Goal: Task Accomplishment & Management: Manage account settings

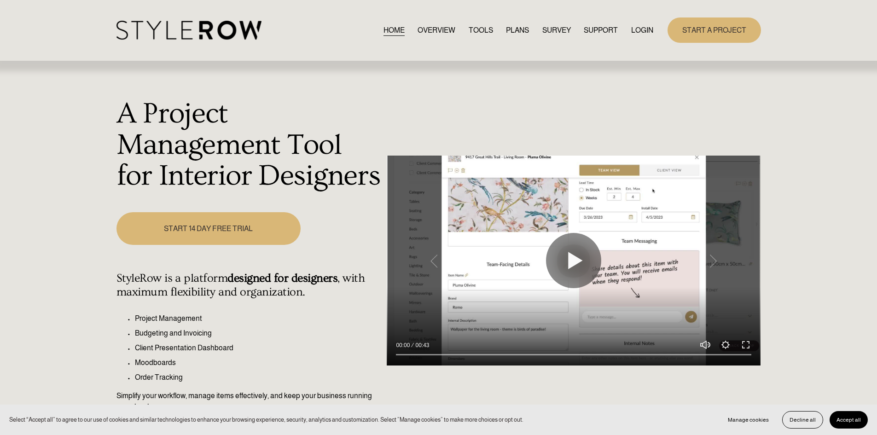
click at [625, 28] on nav "HOME OVERVIEW TOOLS PLANS SURVEY SUPPORT QUESTIONS FEATURED STYLEBOARD RESOURCE…" at bounding box center [518, 30] width 270 height 12
click at [634, 30] on link "LOGIN" at bounding box center [642, 30] width 22 height 12
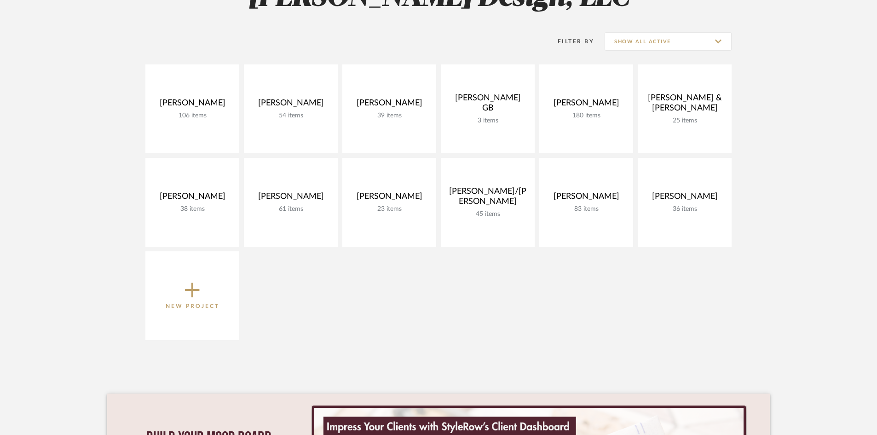
scroll to position [184, 0]
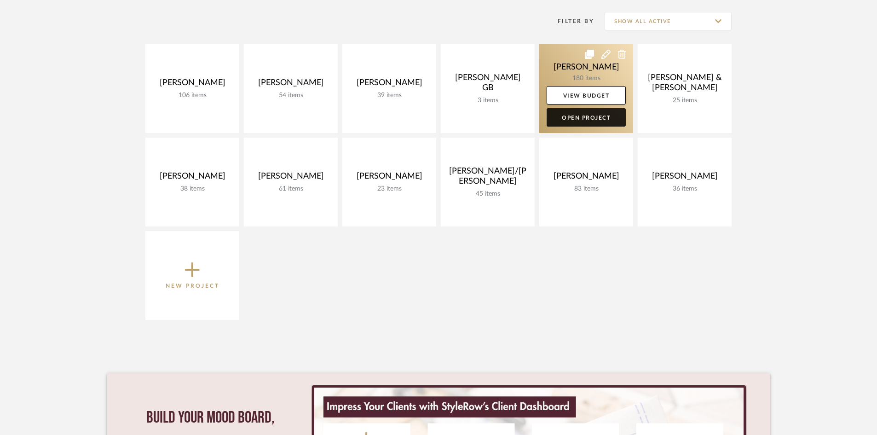
click at [581, 115] on link "Open Project" at bounding box center [586, 117] width 79 height 18
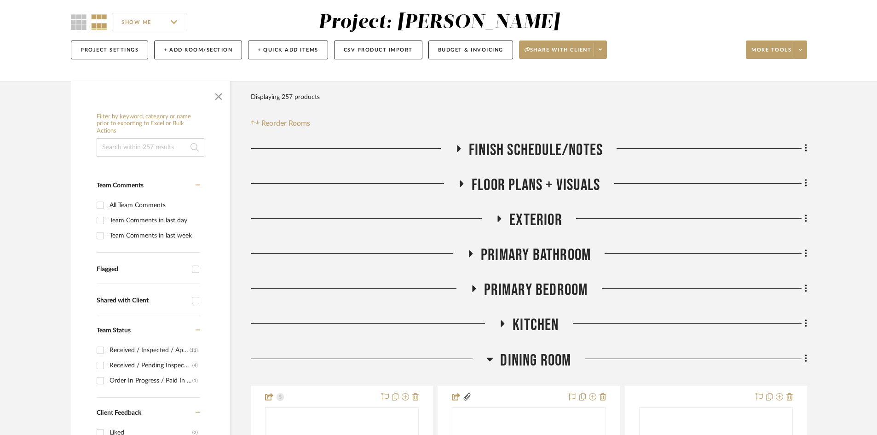
scroll to position [92, 0]
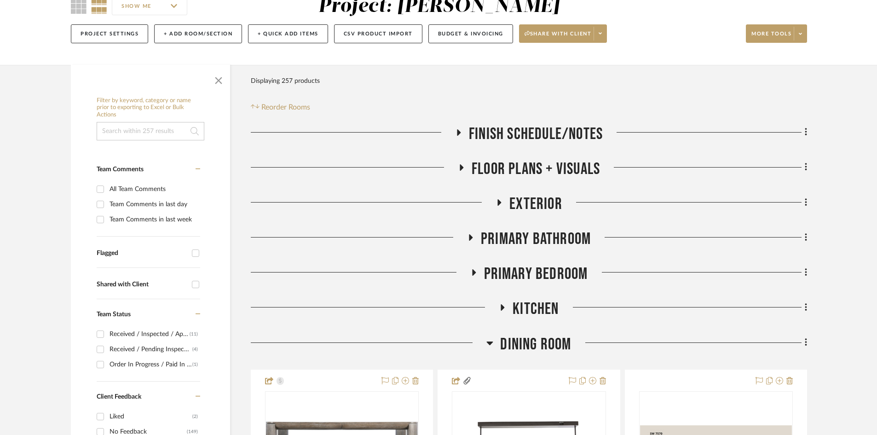
click at [550, 241] on span "Primary Bathroom" at bounding box center [536, 239] width 110 height 20
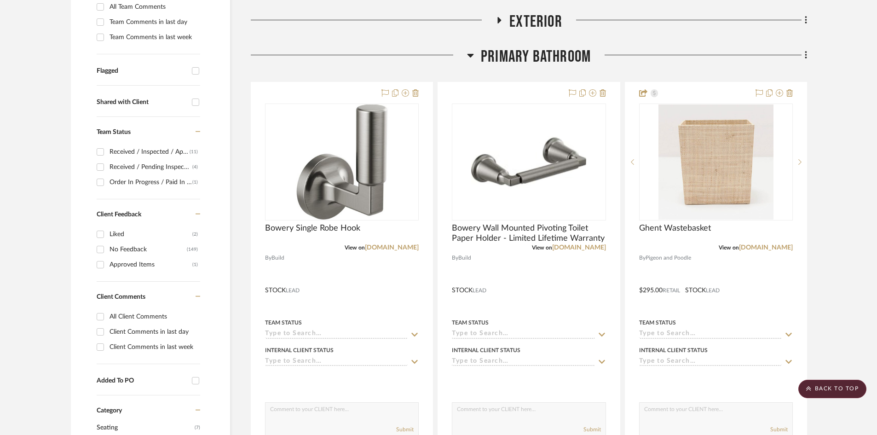
scroll to position [276, 0]
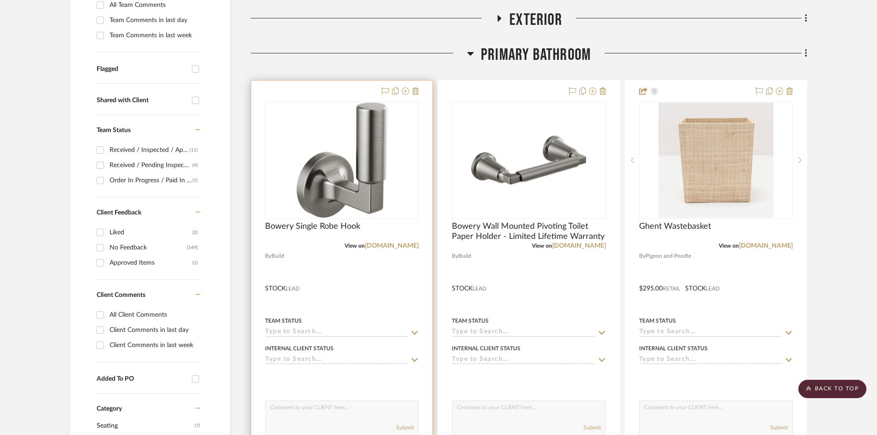
click at [351, 283] on div at bounding box center [341, 282] width 181 height 403
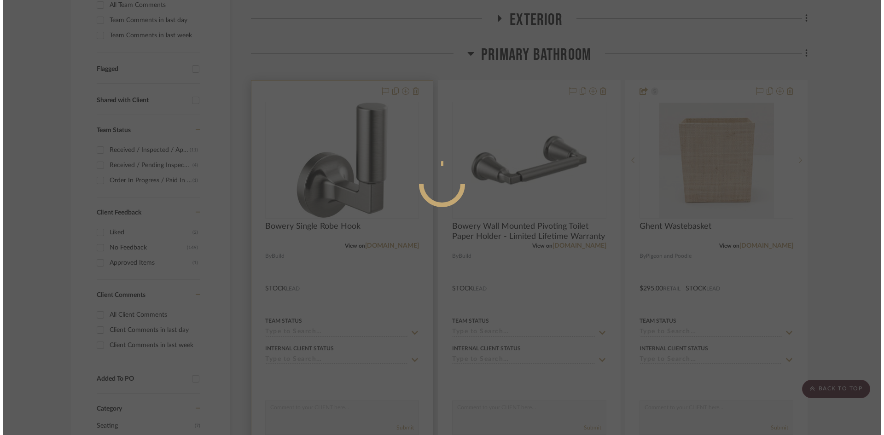
scroll to position [0, 0]
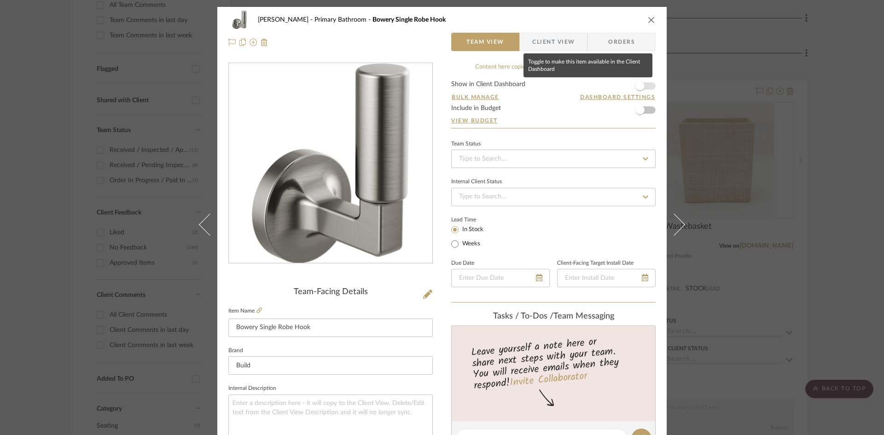
click at [639, 84] on span "button" at bounding box center [639, 85] width 9 height 9
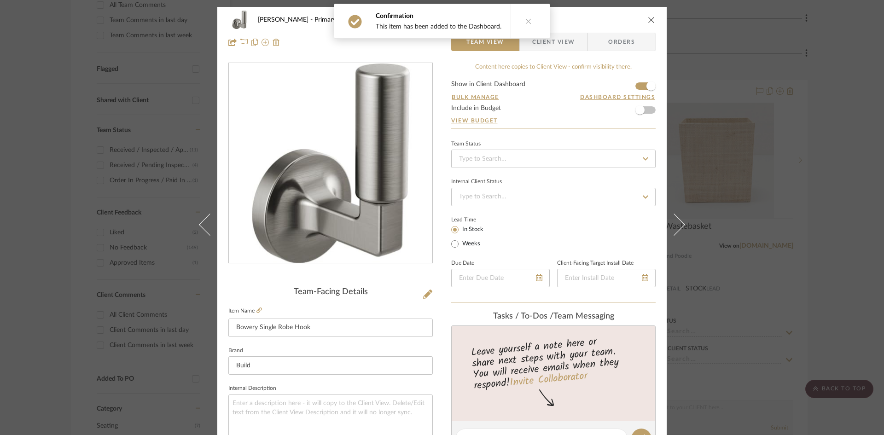
click at [649, 18] on icon "close" at bounding box center [651, 19] width 7 height 7
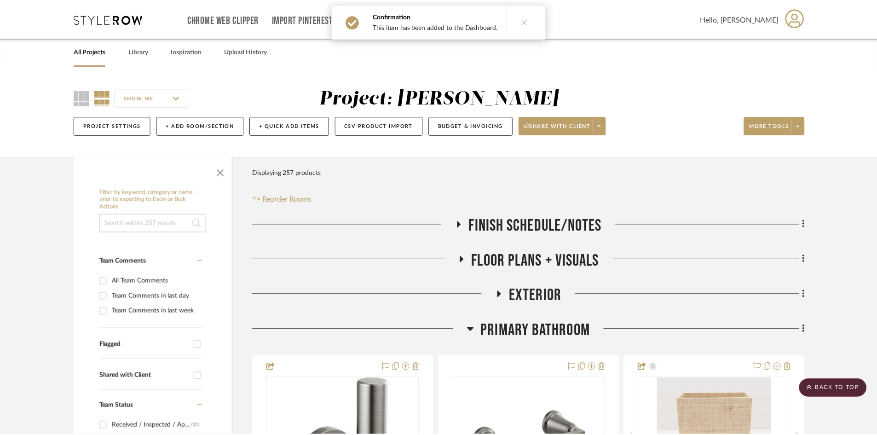
scroll to position [276, 0]
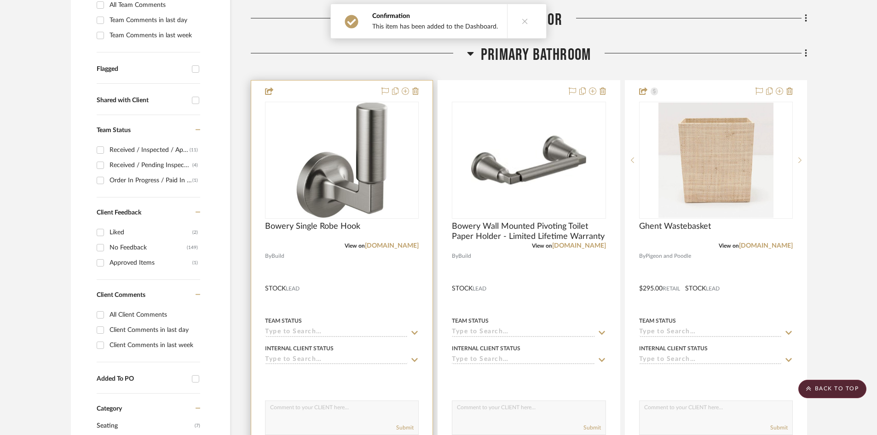
click at [371, 289] on div at bounding box center [341, 282] width 181 height 403
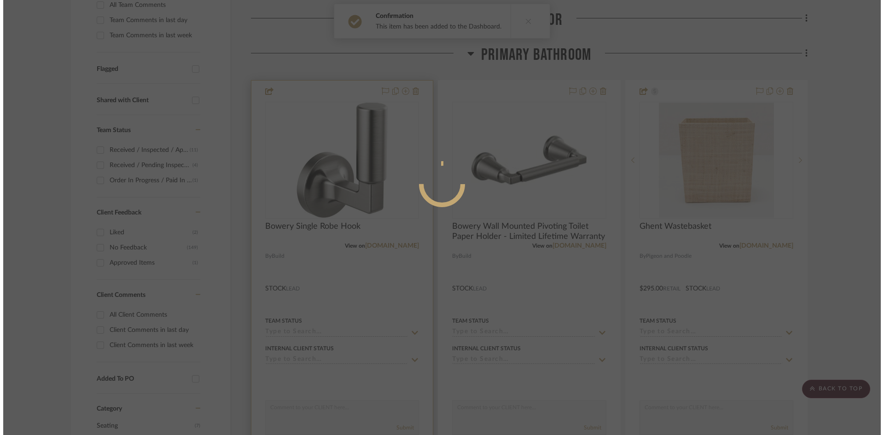
scroll to position [0, 0]
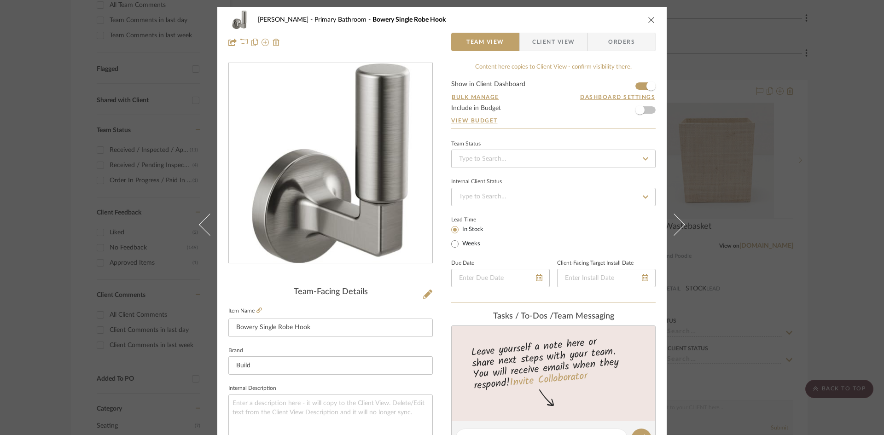
click at [550, 43] on span "Client View" at bounding box center [553, 42] width 42 height 18
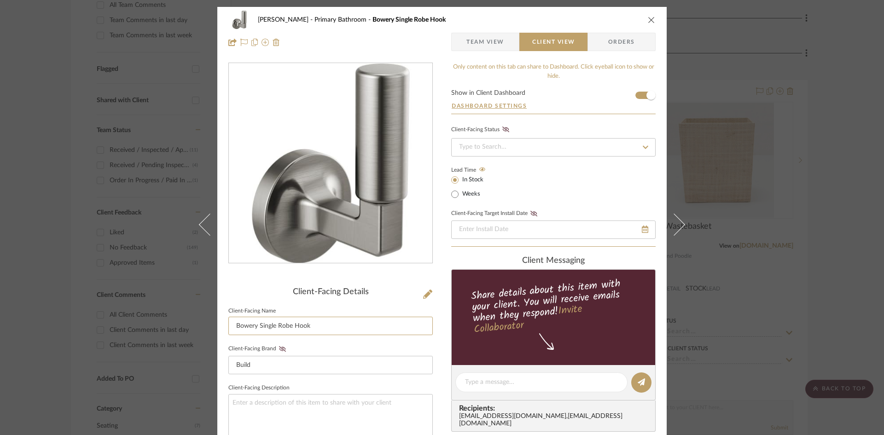
drag, startPoint x: 256, startPoint y: 325, endPoint x: 174, endPoint y: 328, distance: 82.9
click at [174, 328] on div "[PERSON_NAME] Primary Bathroom Bowery Single Robe Hook Team View Client View Or…" at bounding box center [442, 217] width 884 height 435
type input "Single Robe Hook"
click at [441, 319] on div "[PERSON_NAME] Primary Bathroom Bowery Single Robe Hook Team View Client View Or…" at bounding box center [441, 390] width 449 height 767
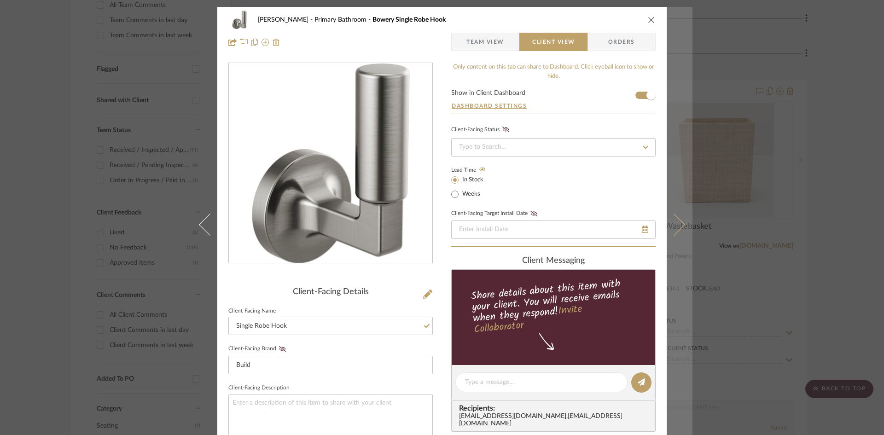
click at [671, 229] on icon at bounding box center [674, 224] width 22 height 22
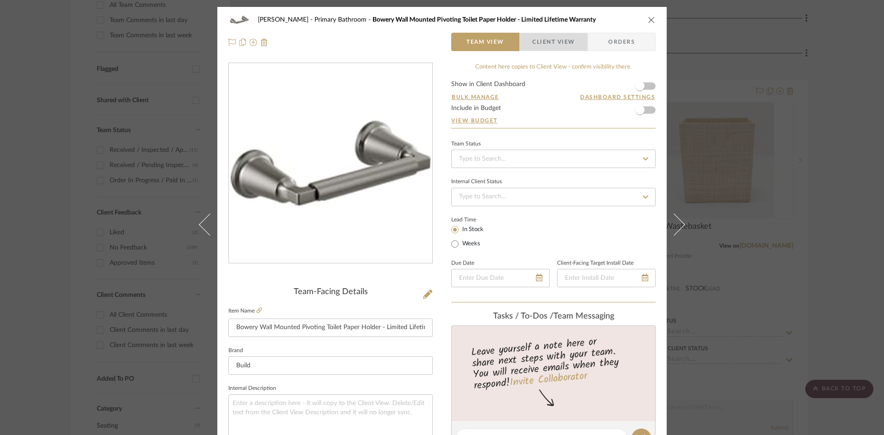
click at [547, 43] on span "Client View" at bounding box center [553, 42] width 42 height 18
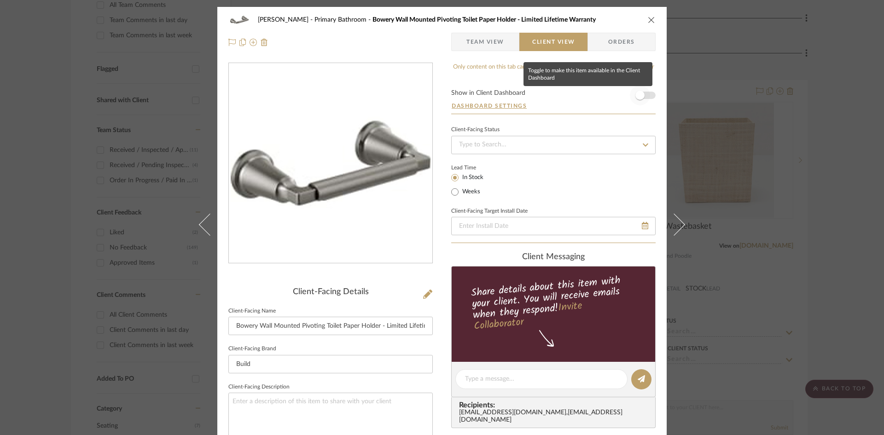
click at [637, 93] on span "button" at bounding box center [639, 95] width 9 height 9
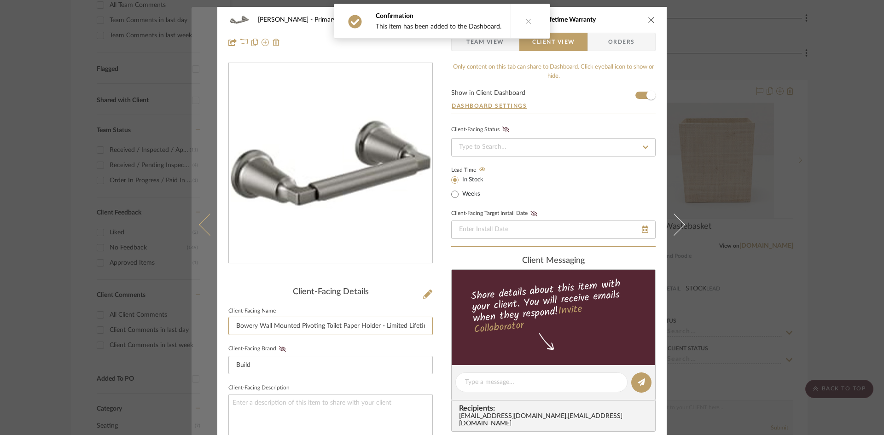
drag, startPoint x: 256, startPoint y: 324, endPoint x: 191, endPoint y: 322, distance: 64.5
click at [192, 321] on mat-dialog-content "[PERSON_NAME] Primary Bathroom Bowery Wall Mounted Pivoting Toilet Paper Holder…" at bounding box center [442, 390] width 501 height 767
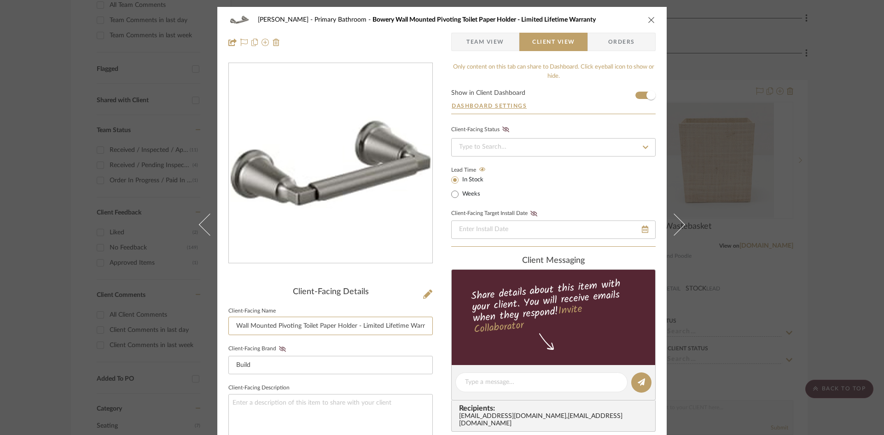
scroll to position [0, 12]
drag, startPoint x: 363, startPoint y: 324, endPoint x: 464, endPoint y: 323, distance: 100.8
click at [464, 323] on div "[PERSON_NAME] Primary Bathroom Bowery Wall Mounted Pivoting Toilet Paper Holder…" at bounding box center [441, 390] width 449 height 767
type input "Wall Mounted Pivoting Toilet Paper Holder - Limited Lifetime Warranty"
click at [433, 333] on div "[PERSON_NAME] Primary Bathroom Bowery Wall Mounted Pivoting Toilet Paper Holder…" at bounding box center [441, 390] width 449 height 767
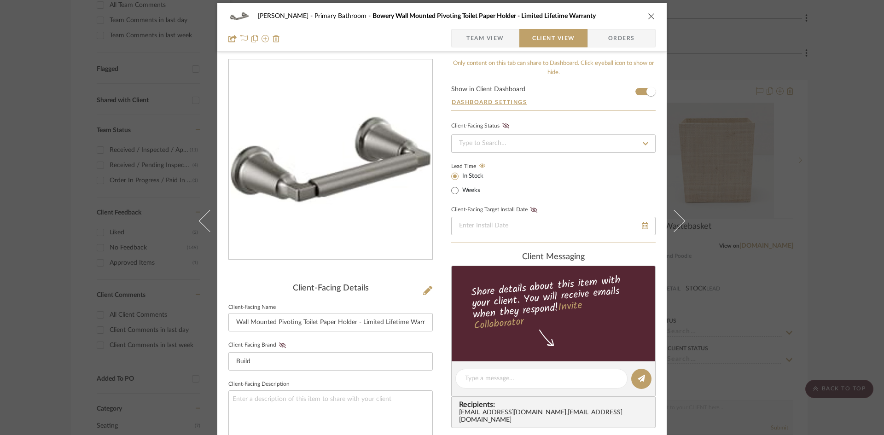
scroll to position [0, 0]
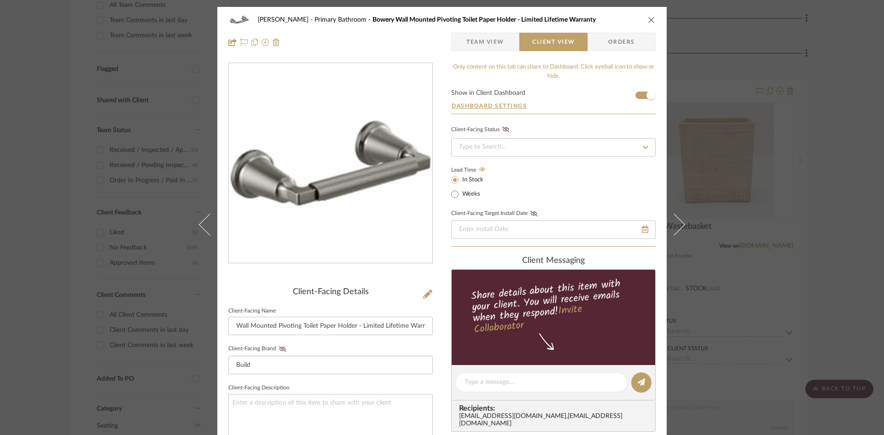
click at [650, 20] on icon "close" at bounding box center [651, 19] width 7 height 7
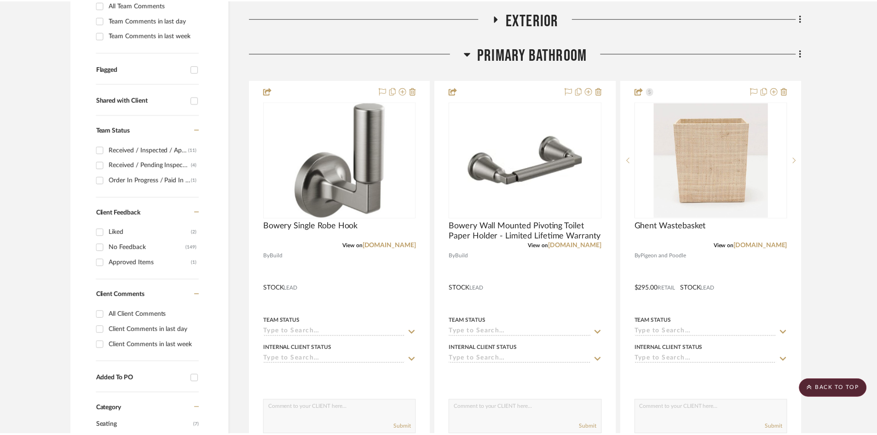
scroll to position [276, 0]
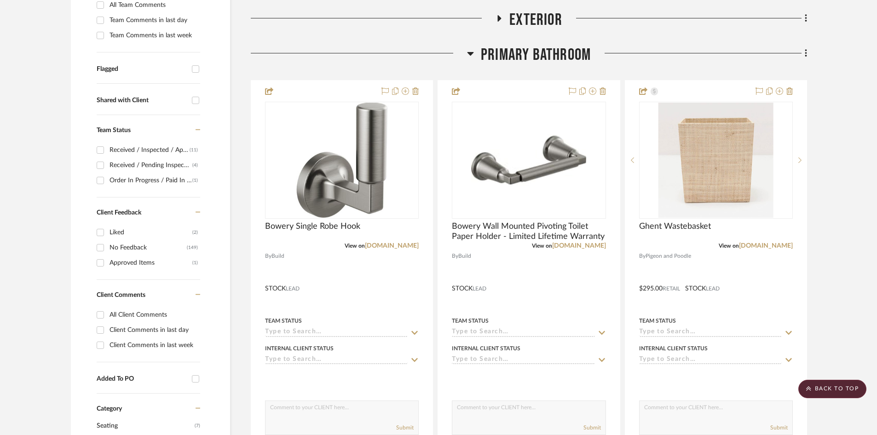
click at [544, 45] on span "Primary Bathroom" at bounding box center [536, 55] width 110 height 20
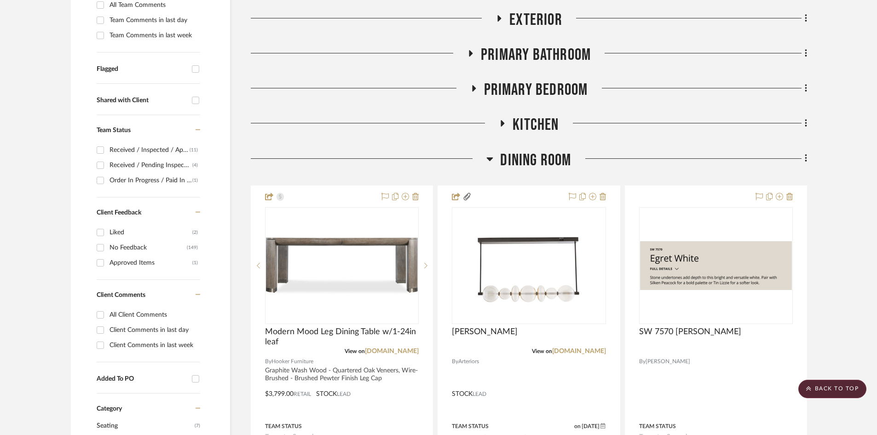
click at [534, 160] on span "Dining Room" at bounding box center [535, 161] width 71 height 20
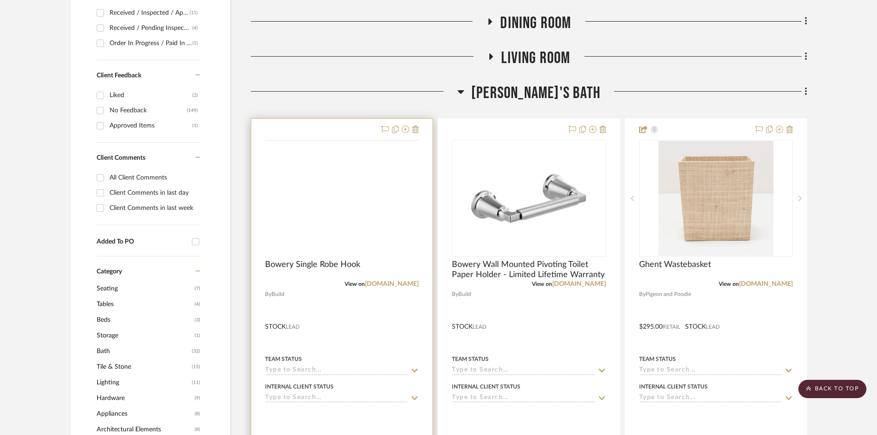
scroll to position [414, 0]
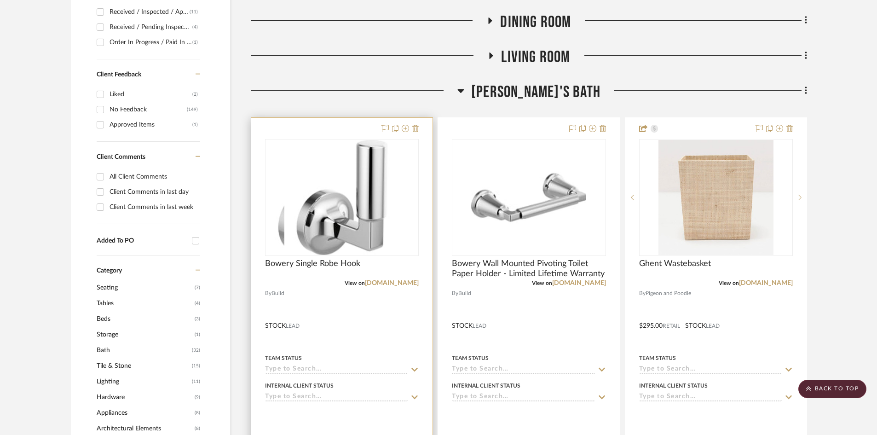
click at [362, 317] on div at bounding box center [341, 319] width 181 height 403
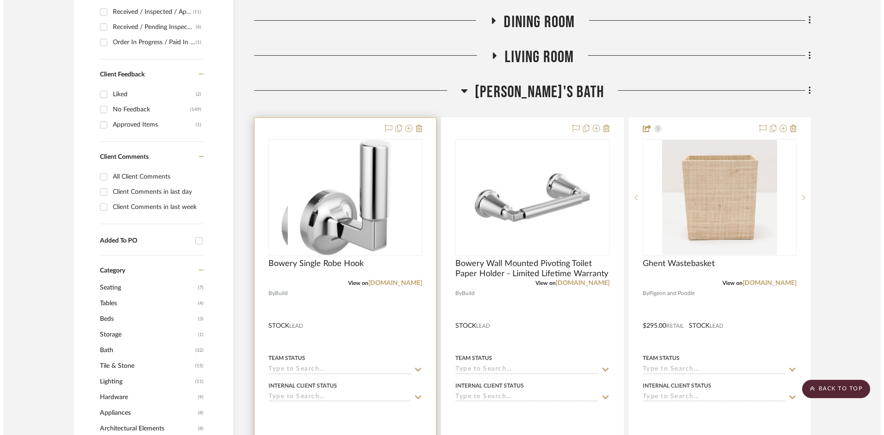
scroll to position [0, 0]
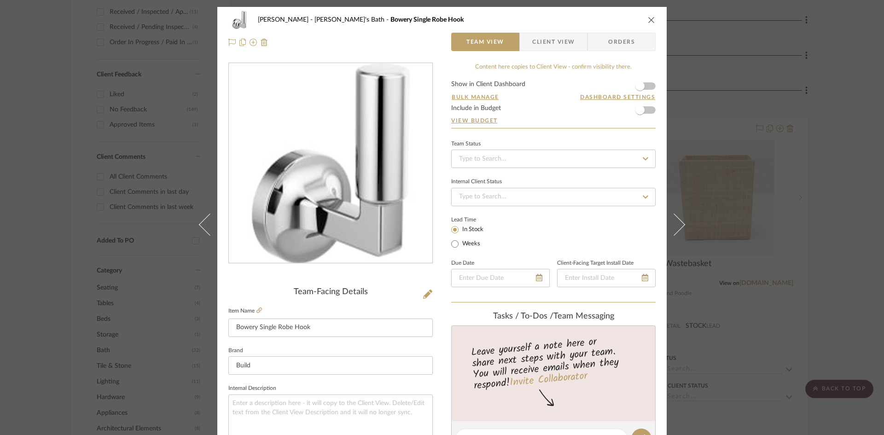
click at [542, 45] on span "Client View" at bounding box center [553, 42] width 42 height 18
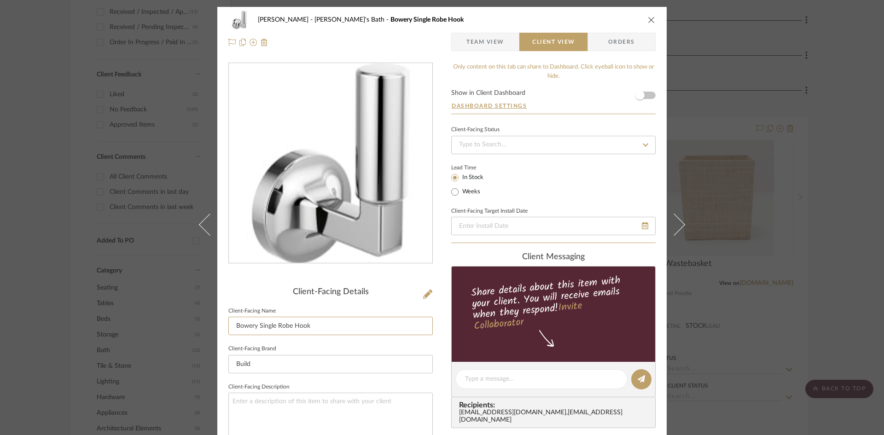
drag, startPoint x: 257, startPoint y: 323, endPoint x: 165, endPoint y: 328, distance: 92.2
click at [165, 328] on div "[PERSON_NAME]'s Bath Bowery Single Robe Hook Team View Client View Orders Clien…" at bounding box center [442, 217] width 884 height 435
type input "Single Robe Hook"
click at [440, 318] on div "[PERSON_NAME]'s Bath Bowery Single Robe Hook Team View Client View Orders Clien…" at bounding box center [441, 382] width 449 height 751
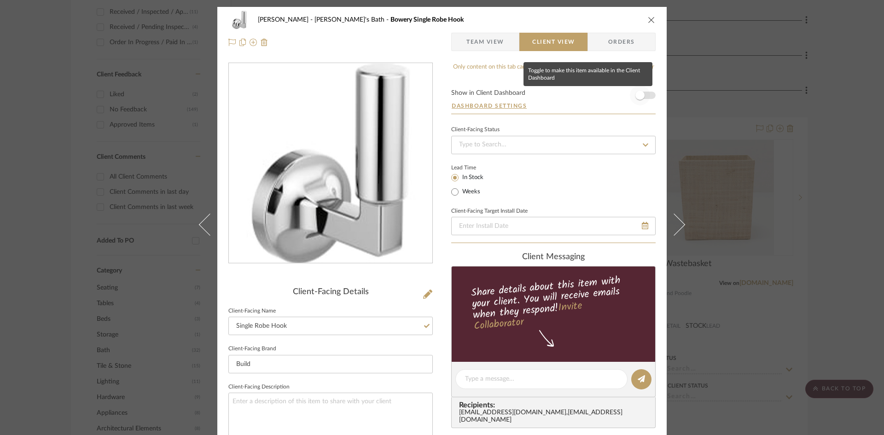
click at [639, 93] on span "button" at bounding box center [639, 95] width 9 height 9
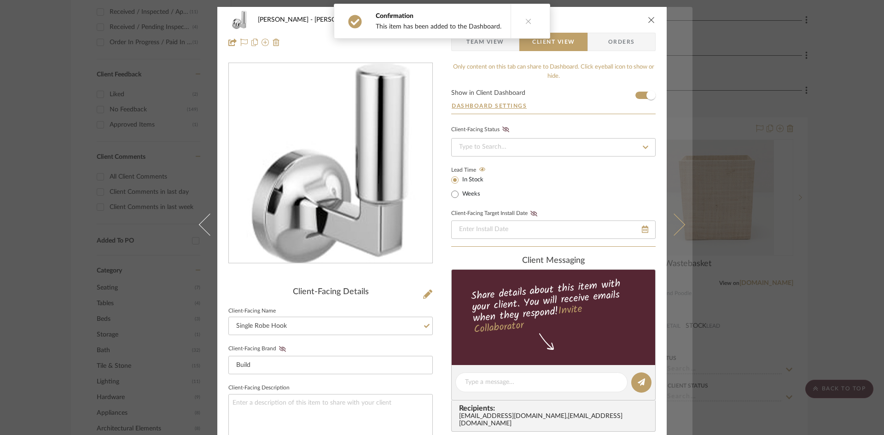
click at [677, 234] on button at bounding box center [680, 224] width 26 height 435
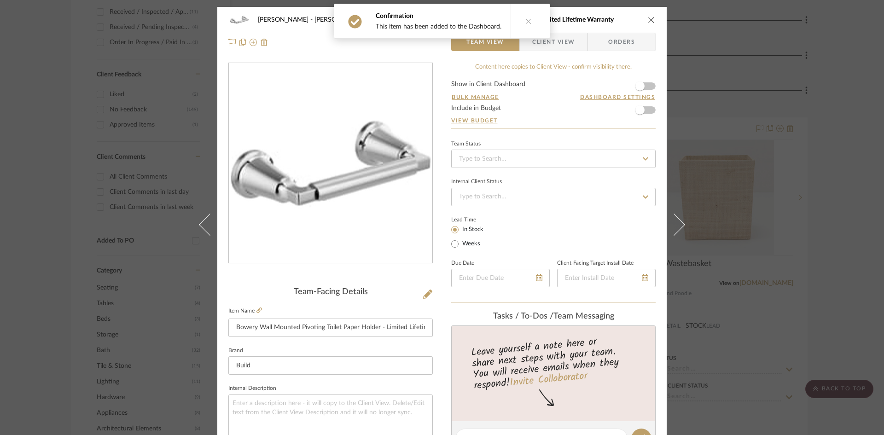
click at [558, 35] on span "Client View" at bounding box center [553, 42] width 42 height 18
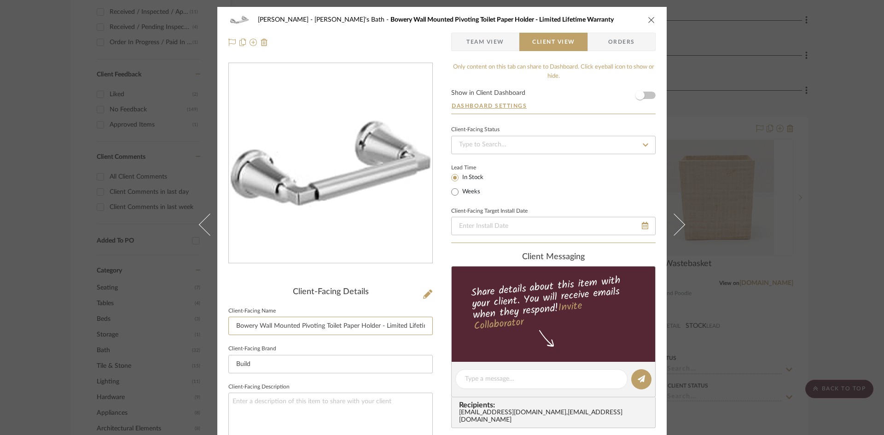
drag, startPoint x: 257, startPoint y: 322, endPoint x: 186, endPoint y: 321, distance: 71.4
click at [186, 321] on div "[PERSON_NAME]'s Bath Bowery Wall Mounted Pivoting Toilet Paper Holder - Limited…" at bounding box center [442, 217] width 884 height 435
type input "Wall Mounted Pivoting Toilet Paper Holder - Limited Lifetime Warranty"
click at [438, 312] on div "[PERSON_NAME]'s Bath Bowery Wall Mounted Pivoting Toilet Paper Holder - Limited…" at bounding box center [441, 382] width 449 height 751
click at [644, 95] on span "button" at bounding box center [640, 95] width 20 height 20
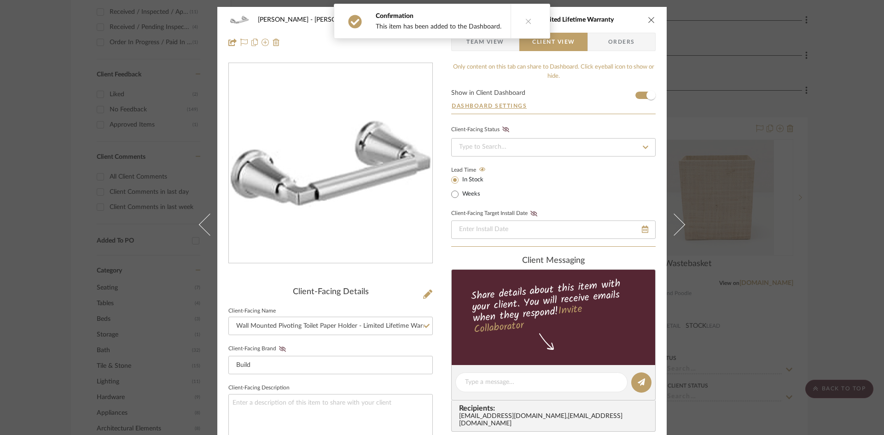
click at [649, 20] on icon "close" at bounding box center [651, 19] width 7 height 7
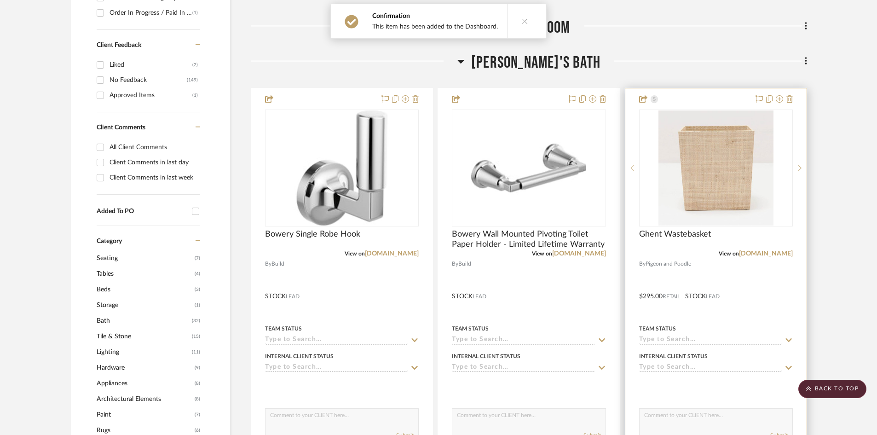
scroll to position [460, 0]
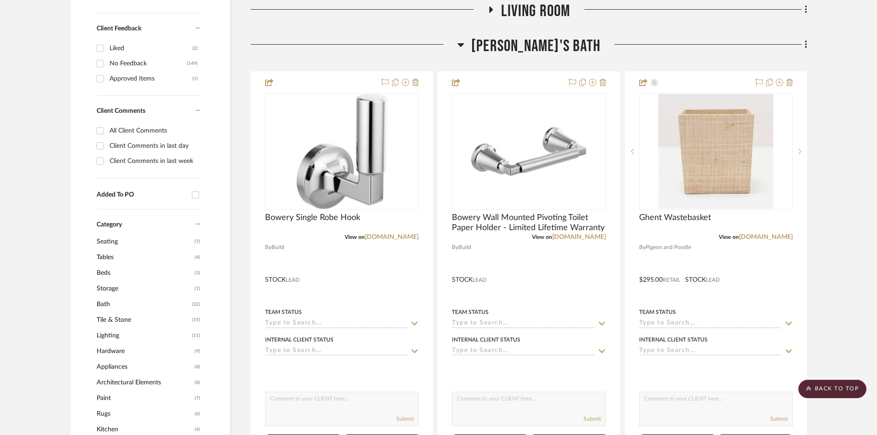
click at [561, 47] on span "[PERSON_NAME]'s Bath" at bounding box center [535, 46] width 129 height 20
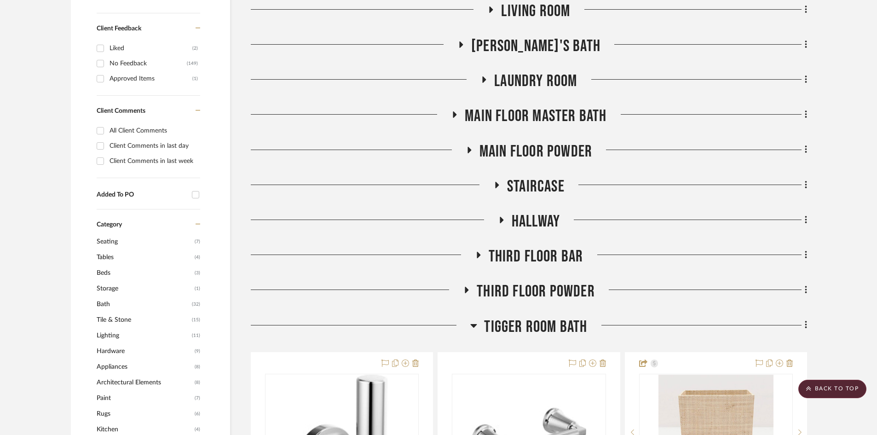
click at [541, 112] on span "Main Floor Master Bath" at bounding box center [536, 116] width 142 height 20
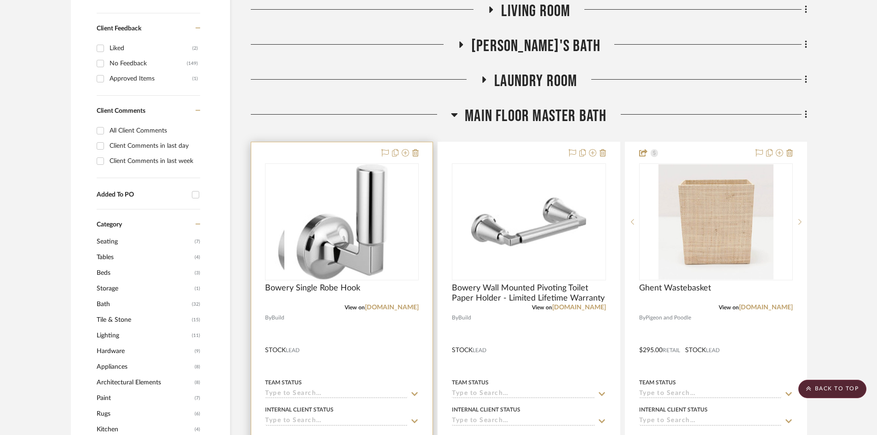
click at [365, 348] on div at bounding box center [341, 343] width 181 height 403
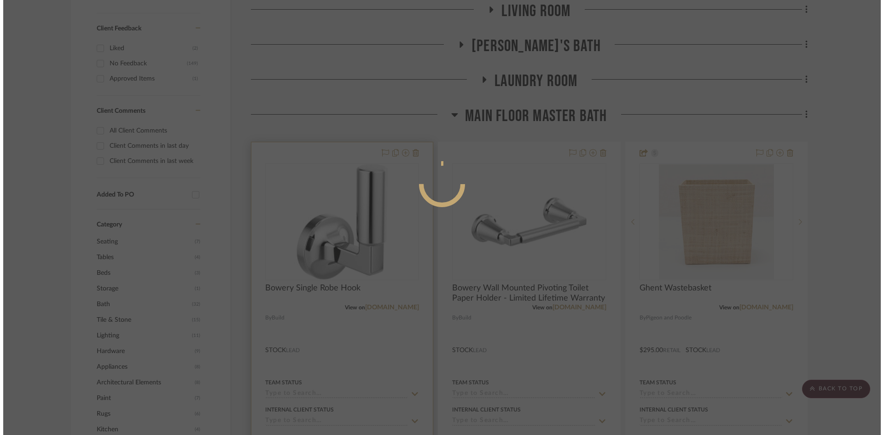
scroll to position [0, 0]
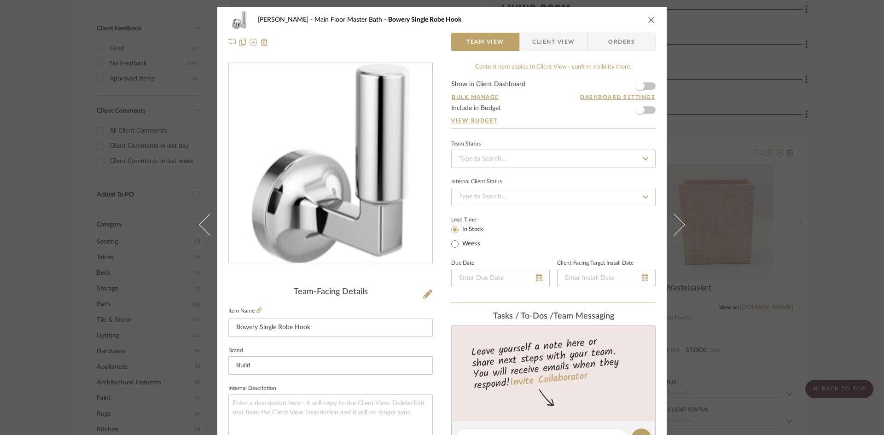
click at [563, 44] on span "Client View" at bounding box center [553, 42] width 42 height 18
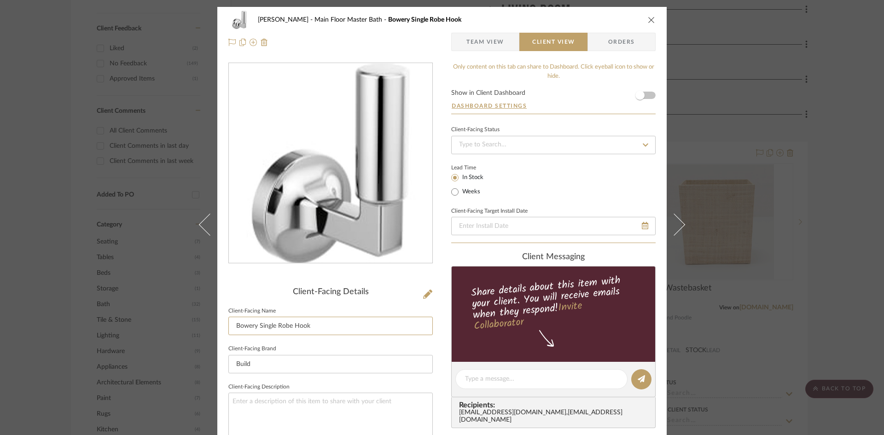
drag, startPoint x: 255, startPoint y: 327, endPoint x: 169, endPoint y: 324, distance: 85.7
click at [169, 324] on div "[PERSON_NAME] Main Floor Master Bath Bowery Single Robe Hook Team View Client V…" at bounding box center [442, 217] width 884 height 435
type input "Single Robe Hook"
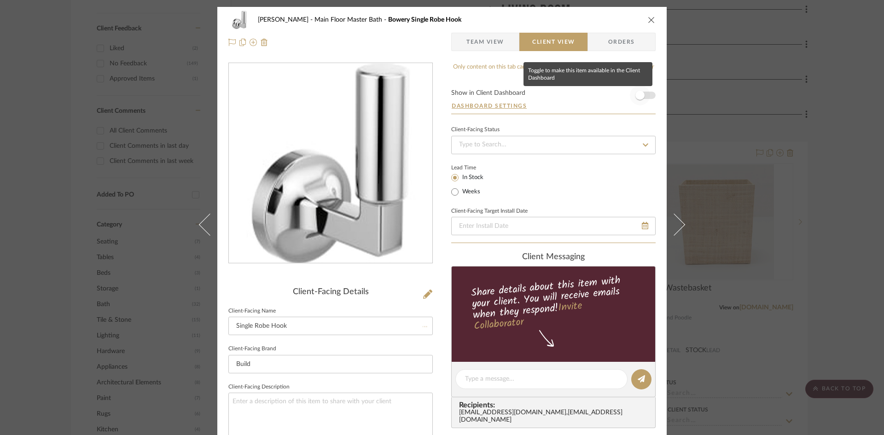
click at [640, 87] on span "button" at bounding box center [640, 95] width 20 height 20
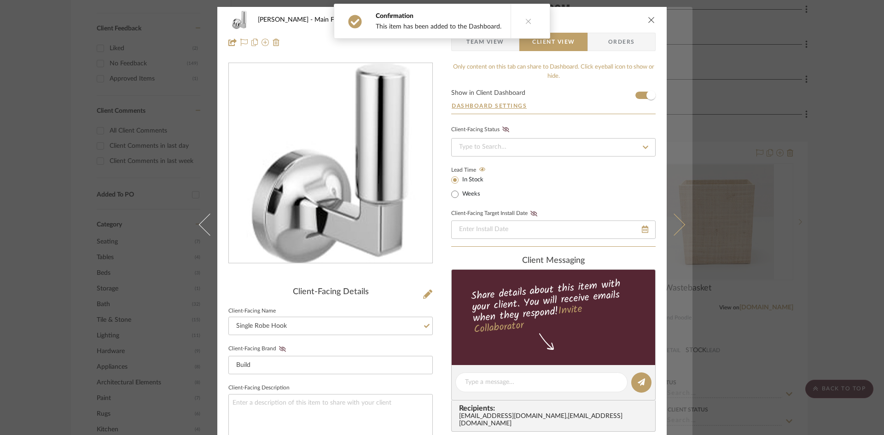
click at [674, 226] on icon at bounding box center [674, 224] width 22 height 22
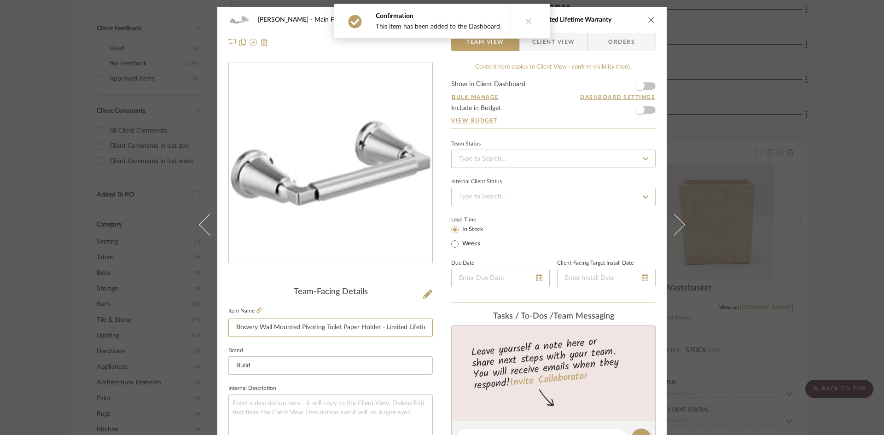
drag, startPoint x: 257, startPoint y: 325, endPoint x: 172, endPoint y: 331, distance: 85.3
click at [172, 331] on div "[PERSON_NAME] Main Floor Master Bath Bowery Wall Mounted Pivoting Toilet Paper …" at bounding box center [442, 217] width 884 height 435
type input "Wall Mounted Pivoting Toilet Paper Holder - Limited Lifetime Warranty"
click at [433, 360] on div "[PERSON_NAME] Main Floor Master Bath Bowery Wall Mounted Pivoting Toilet Paper …" at bounding box center [441, 432] width 449 height 850
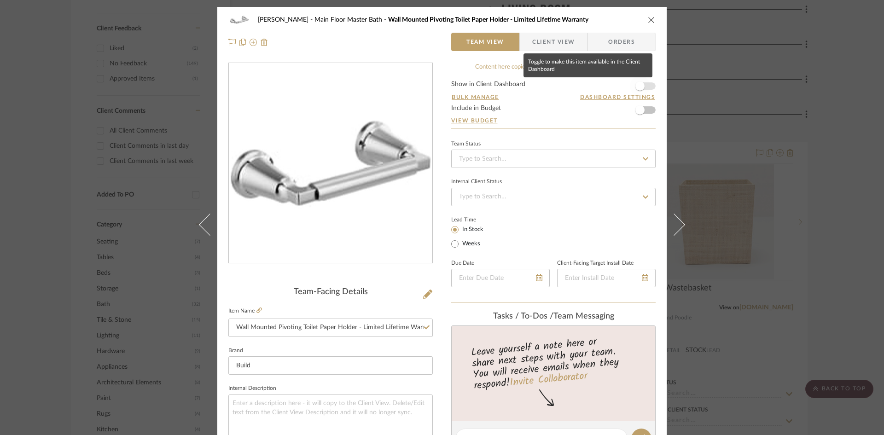
click at [635, 85] on span "button" at bounding box center [639, 85] width 9 height 9
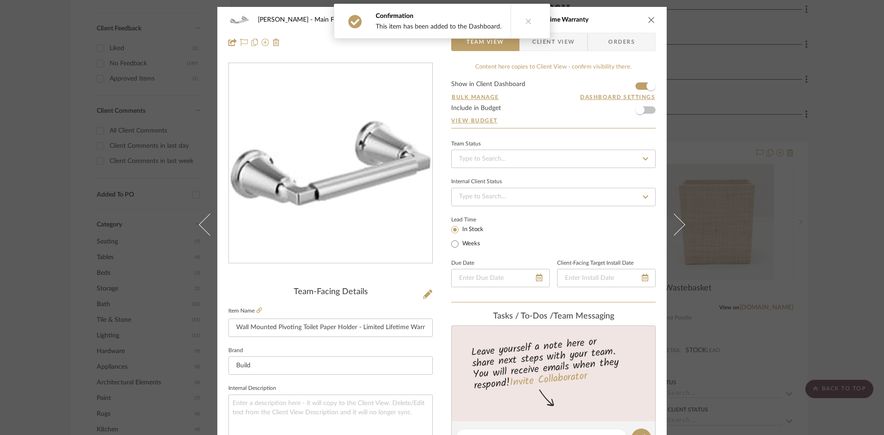
click at [648, 18] on icon "close" at bounding box center [651, 19] width 7 height 7
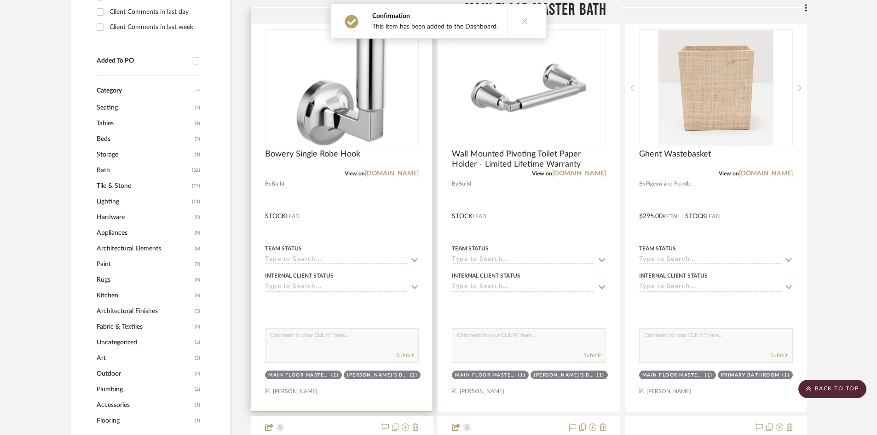
scroll to position [645, 0]
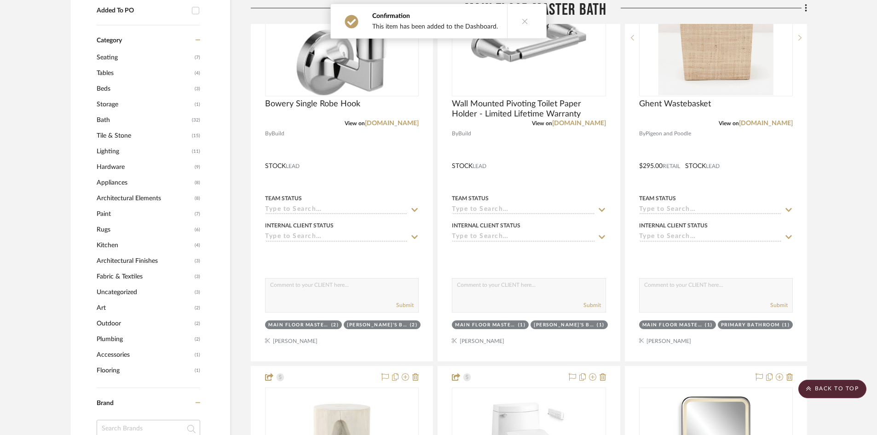
click at [586, 4] on span "Main Floor Master Bath" at bounding box center [536, 10] width 142 height 20
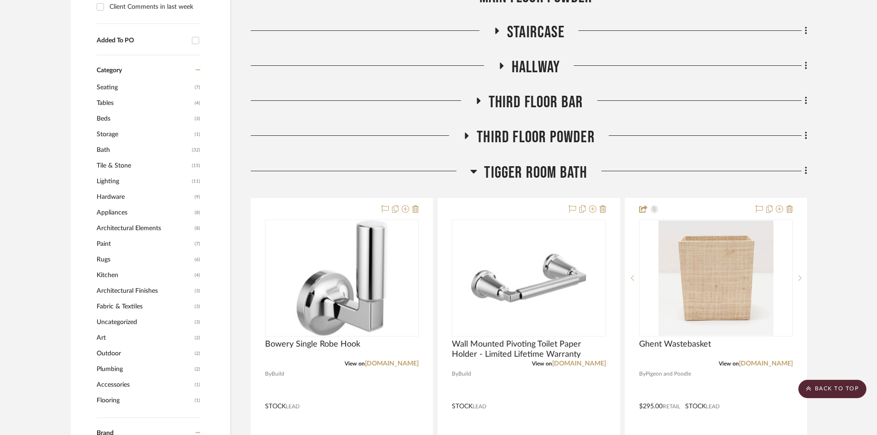
scroll to position [598, 0]
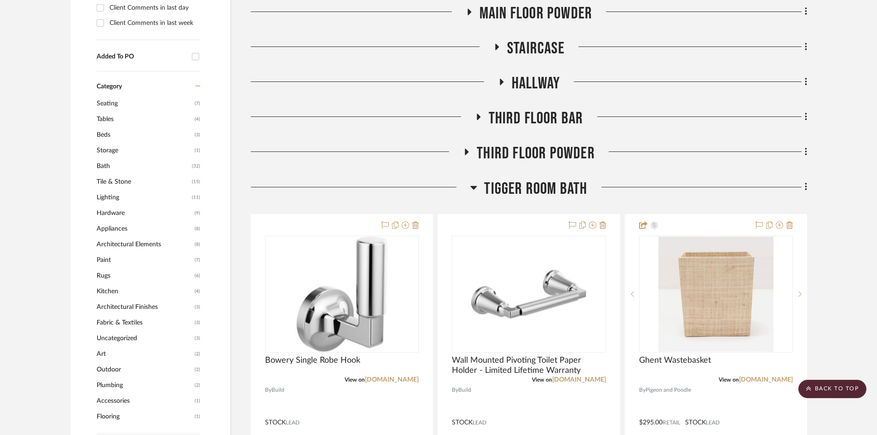
click at [559, 157] on span "Third Floor Powder" at bounding box center [536, 154] width 118 height 20
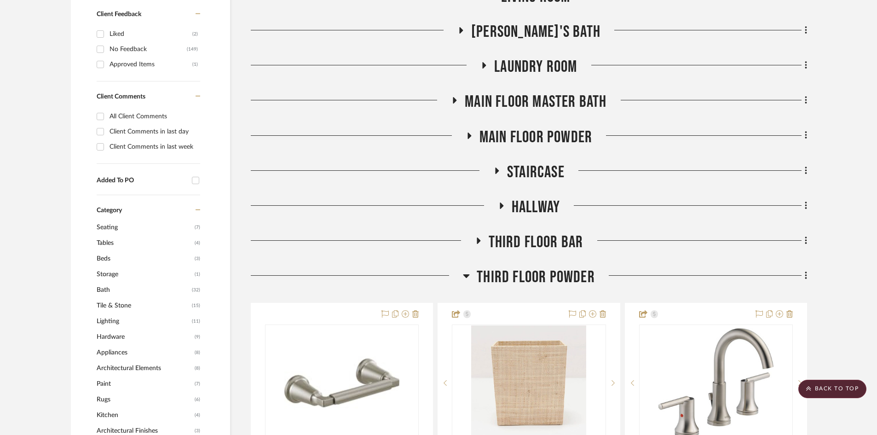
scroll to position [460, 0]
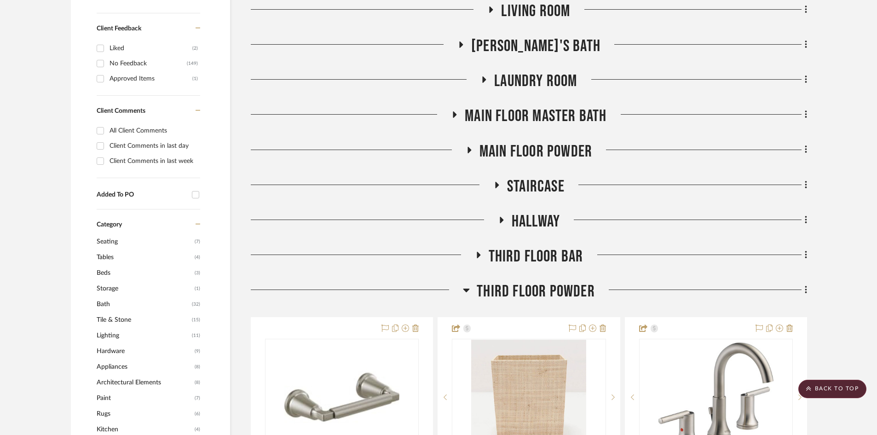
click at [531, 147] on span "Main Floor Powder" at bounding box center [536, 152] width 113 height 20
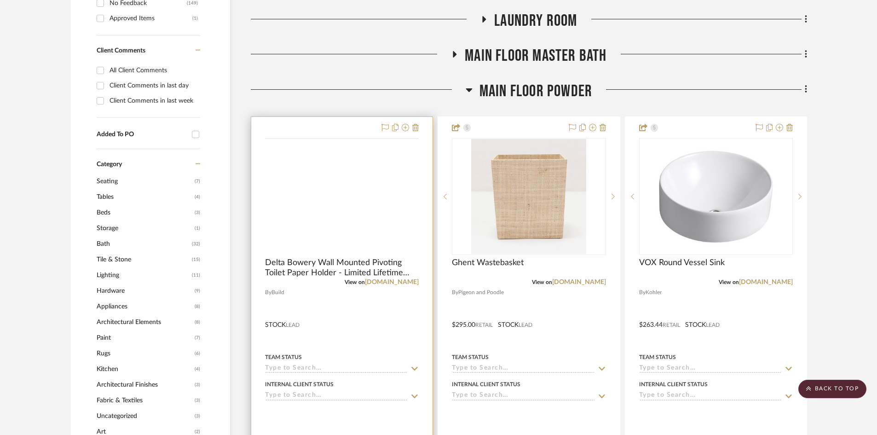
scroll to position [552, 0]
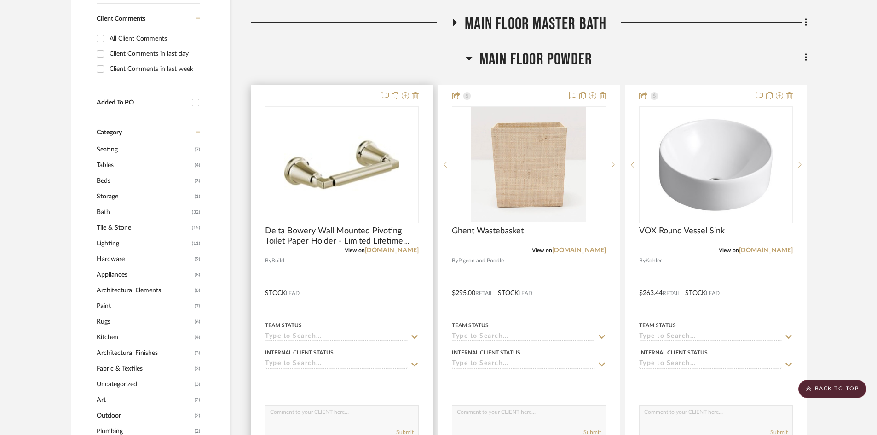
click at [360, 289] on div at bounding box center [341, 286] width 181 height 403
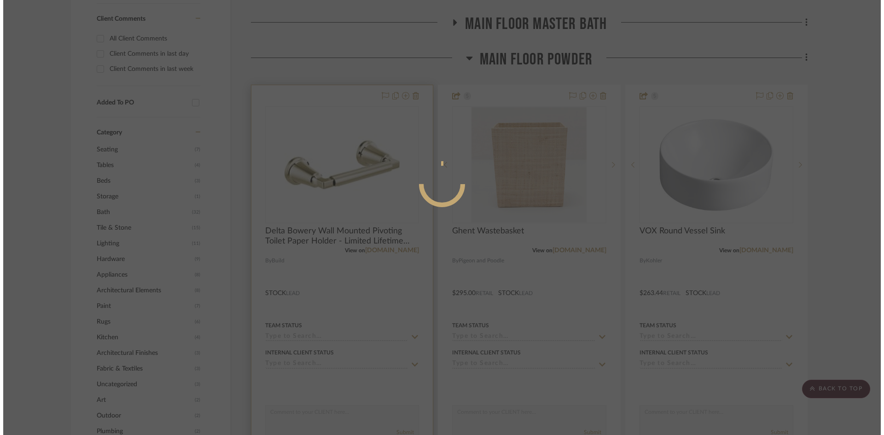
scroll to position [0, 0]
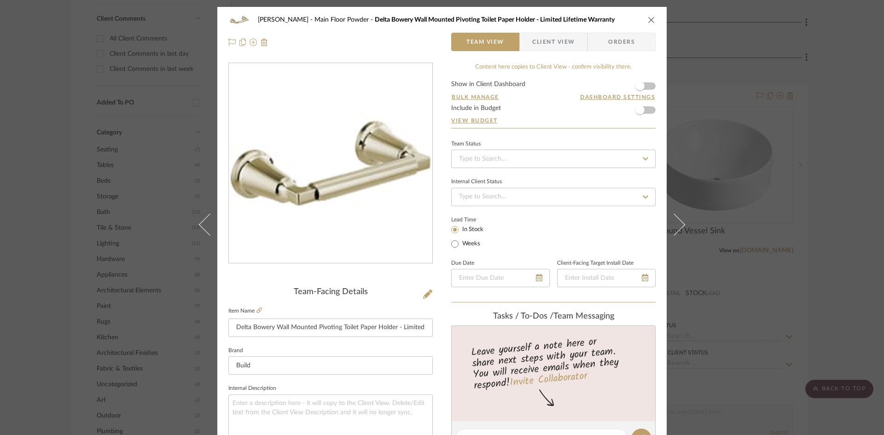
click at [538, 41] on span "Client View" at bounding box center [553, 42] width 42 height 18
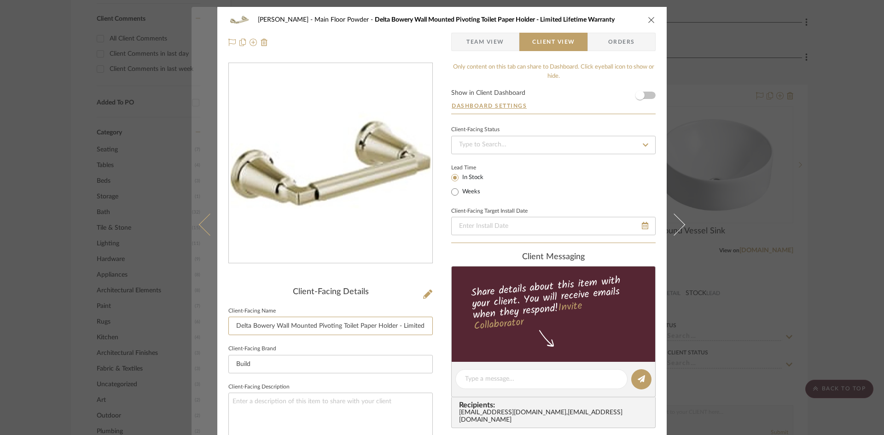
drag, startPoint x: 273, startPoint y: 327, endPoint x: 190, endPoint y: 328, distance: 82.9
click at [192, 328] on mat-dialog-content "[PERSON_NAME] Main Floor Powder Delta Bowery Wall Mounted Pivoting Toilet Paper…" at bounding box center [442, 382] width 501 height 751
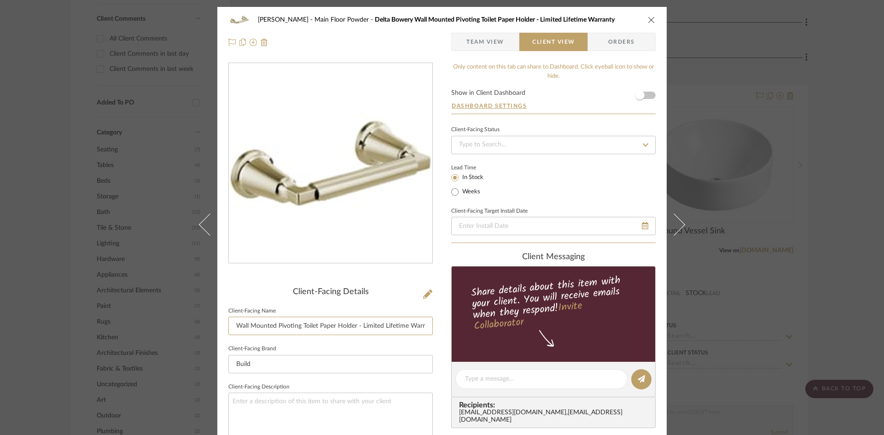
type input "Wall Mounted Pivoting Toilet Paper Holder - Limited Lifetime Warranty"
click at [438, 327] on div "[PERSON_NAME] Main Floor Powder Delta Bowery Wall Mounted Pivoting Toilet Paper…" at bounding box center [441, 382] width 449 height 751
click at [639, 95] on span "button" at bounding box center [639, 95] width 9 height 9
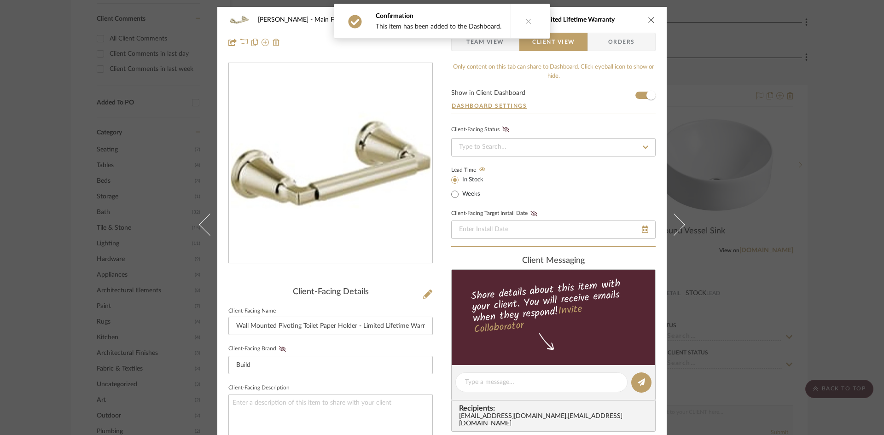
click at [648, 17] on icon "close" at bounding box center [651, 19] width 7 height 7
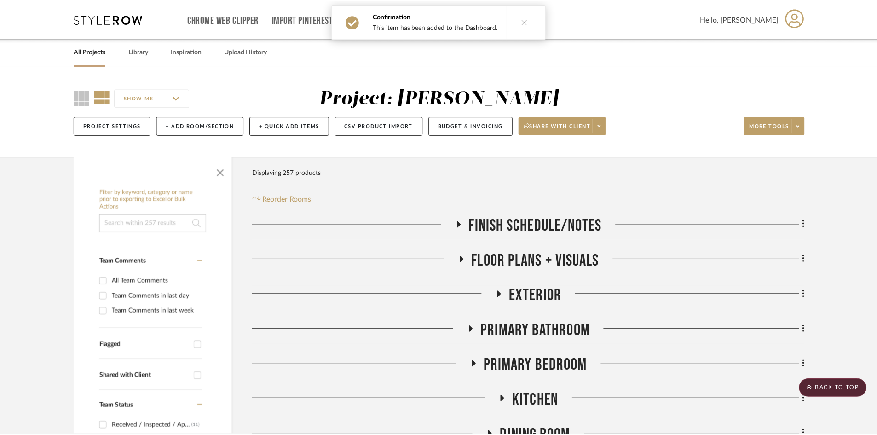
scroll to position [552, 0]
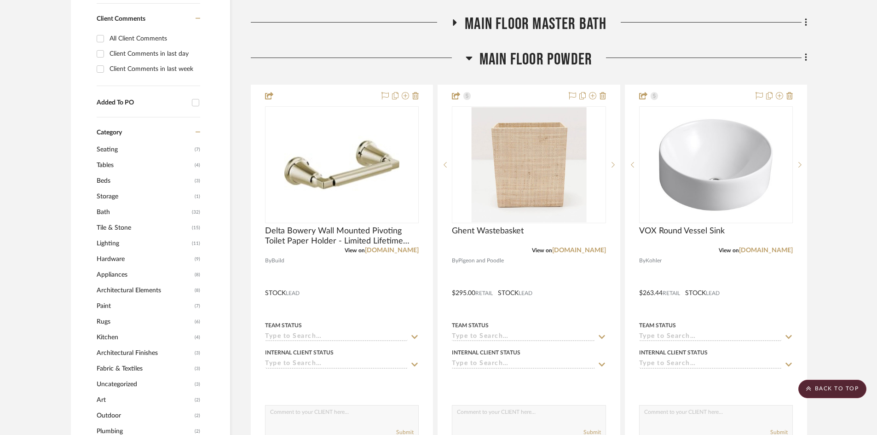
click at [576, 57] on span "Main Floor Powder" at bounding box center [536, 60] width 113 height 20
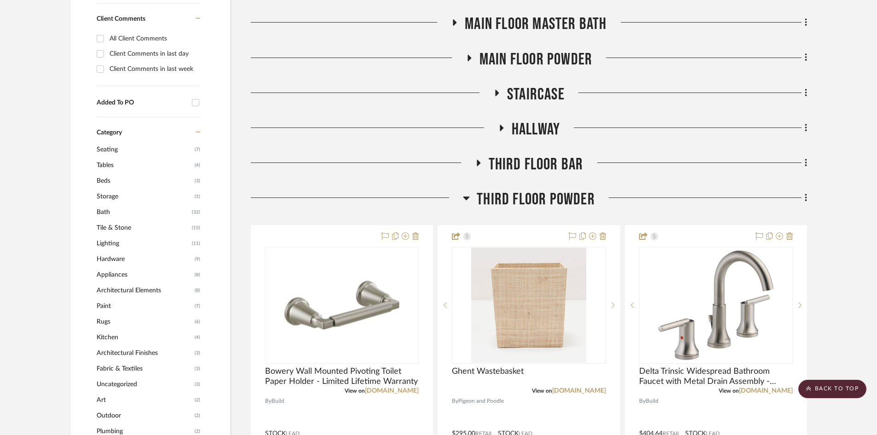
click at [540, 165] on span "Third Floor Bar" at bounding box center [536, 165] width 95 height 20
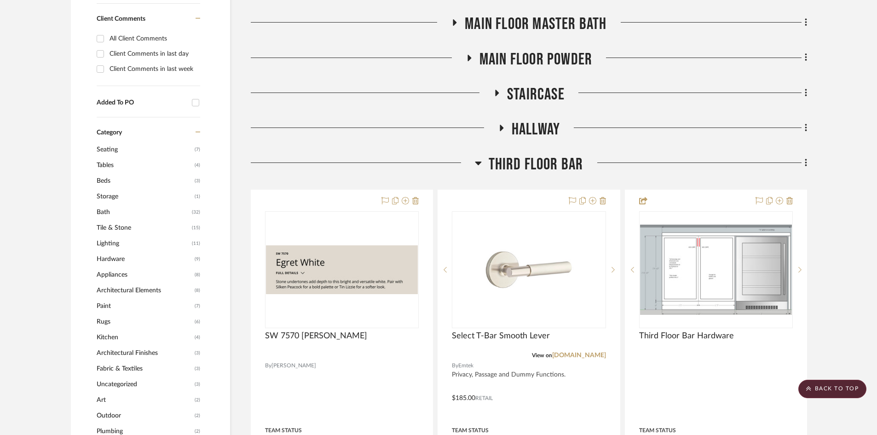
click at [540, 165] on span "Third Floor Bar" at bounding box center [536, 165] width 95 height 20
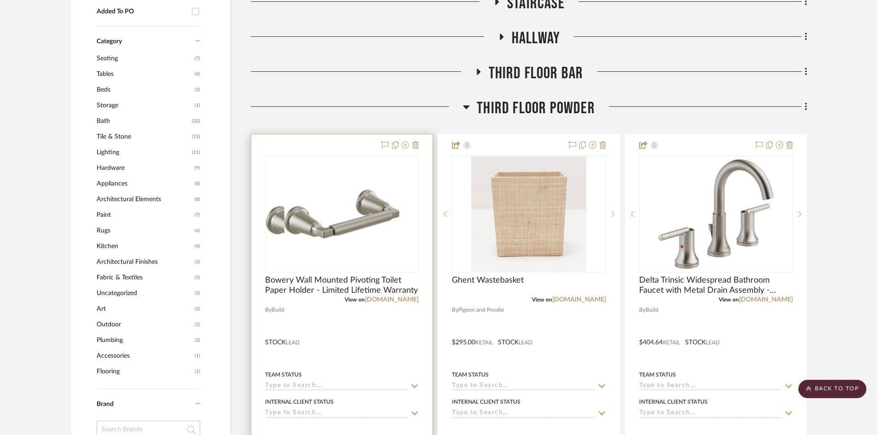
scroll to position [645, 0]
click at [354, 335] on div at bounding box center [341, 335] width 181 height 403
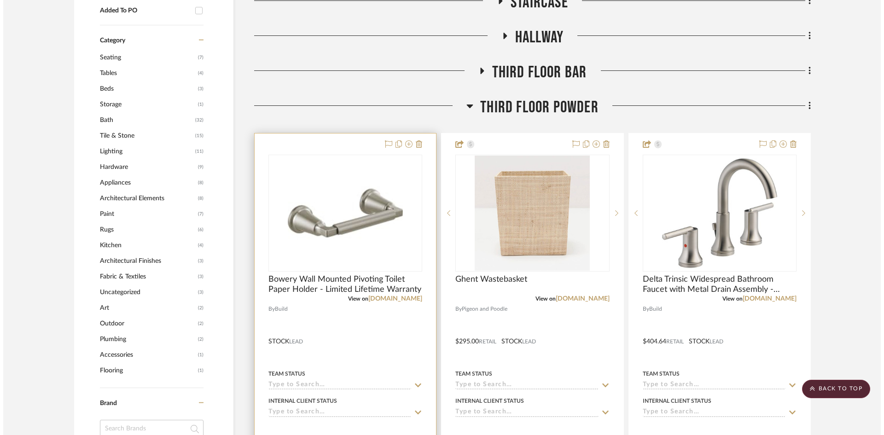
scroll to position [0, 0]
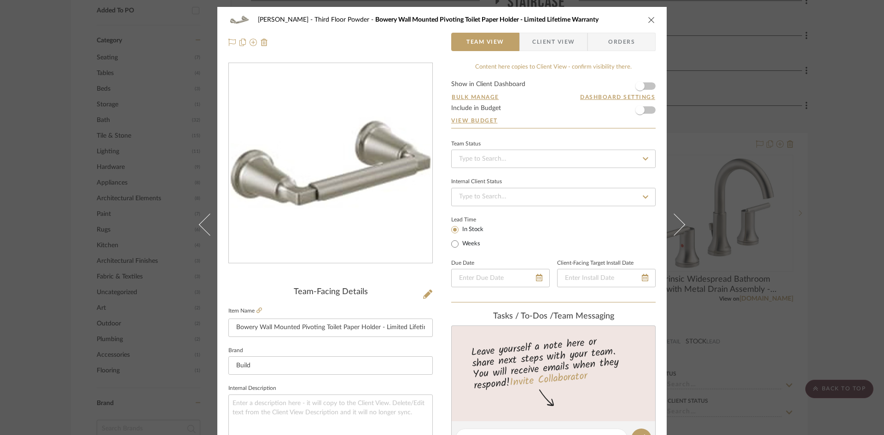
drag, startPoint x: 544, startPoint y: 39, endPoint x: 537, endPoint y: 44, distance: 8.8
click at [544, 39] on span "Client View" at bounding box center [553, 42] width 42 height 18
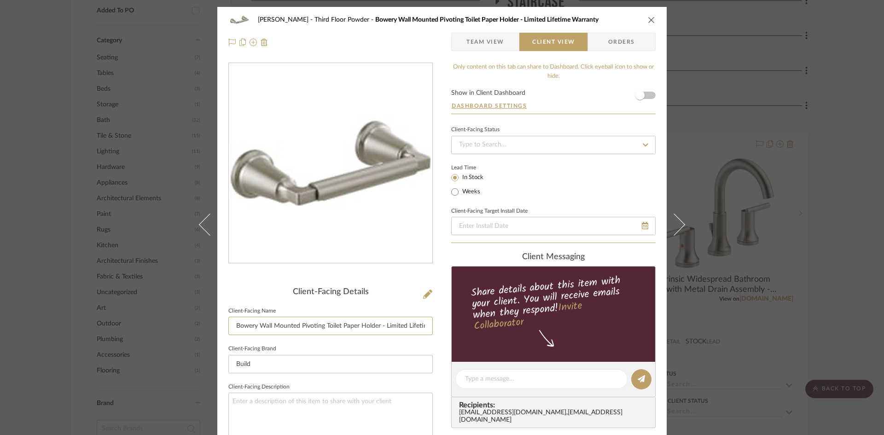
drag, startPoint x: 256, startPoint y: 324, endPoint x: 150, endPoint y: 328, distance: 105.9
click at [150, 328] on div "[PERSON_NAME] Third Floor Powder Bowery Wall Mounted Pivoting Toilet Paper Hold…" at bounding box center [442, 217] width 884 height 435
type input "Wall Mounted Pivoting Toilet Paper Holder - Limited Lifetime Warranty"
click at [439, 340] on div "[PERSON_NAME] Third Floor Powder Bowery Wall Mounted Pivoting Toilet Paper Hold…" at bounding box center [441, 382] width 449 height 751
click at [641, 92] on span "button" at bounding box center [640, 95] width 20 height 20
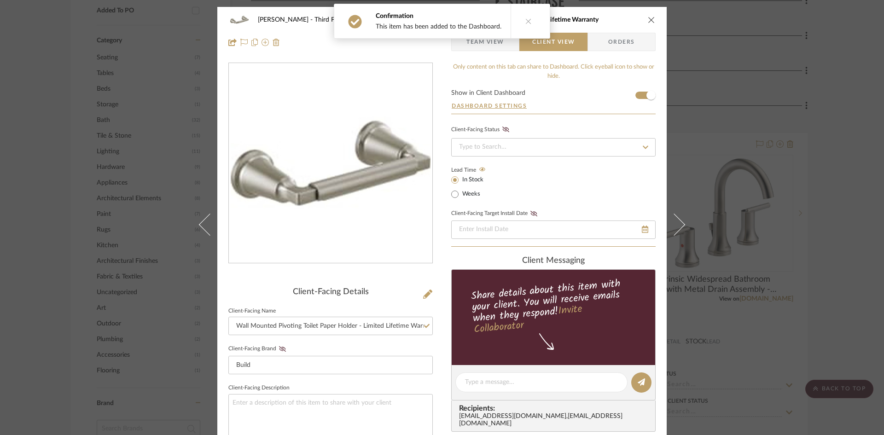
click at [650, 18] on icon "close" at bounding box center [651, 19] width 7 height 7
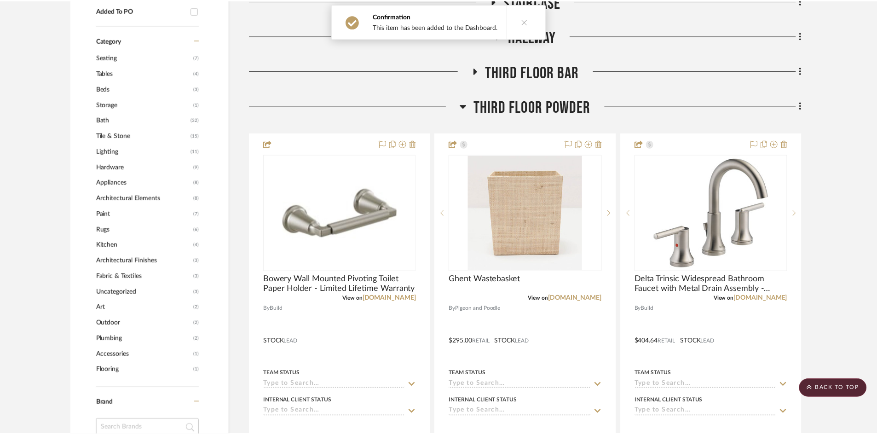
scroll to position [645, 0]
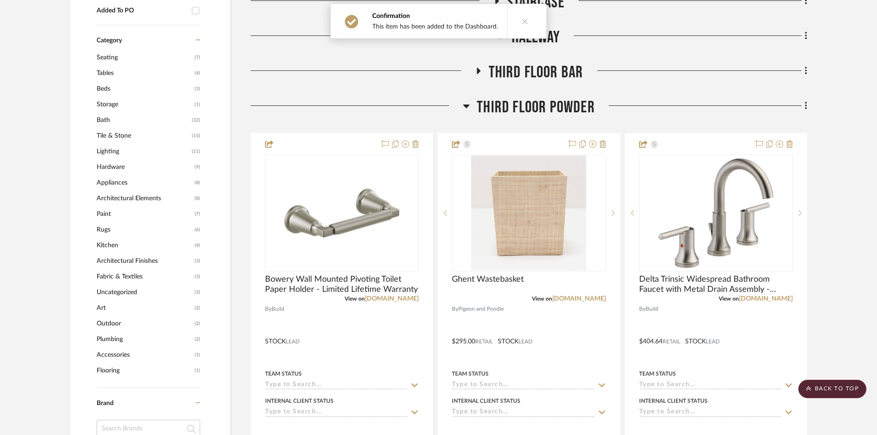
click at [567, 102] on span "Third Floor Powder" at bounding box center [536, 108] width 118 height 20
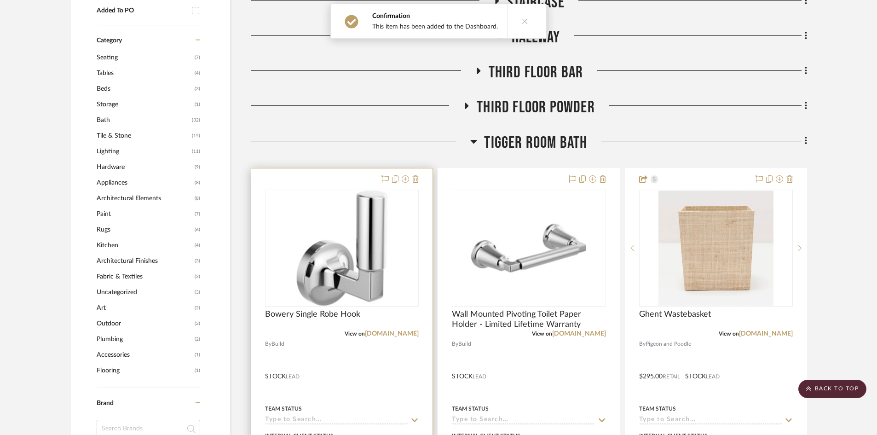
click at [348, 366] on div at bounding box center [341, 369] width 181 height 403
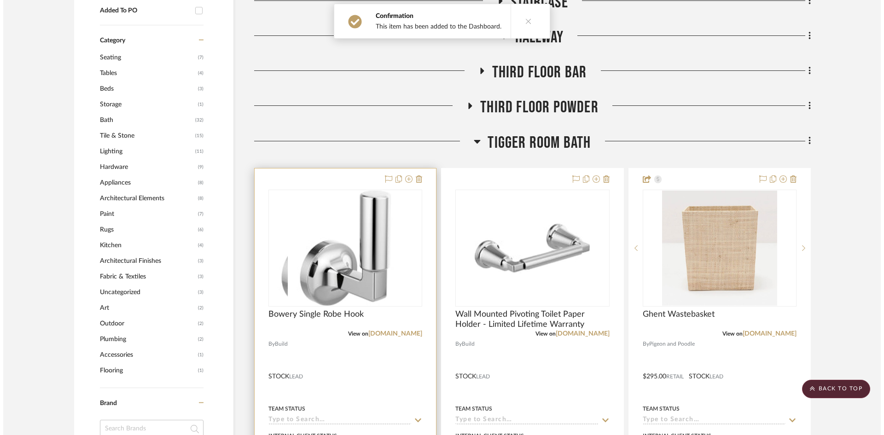
scroll to position [0, 0]
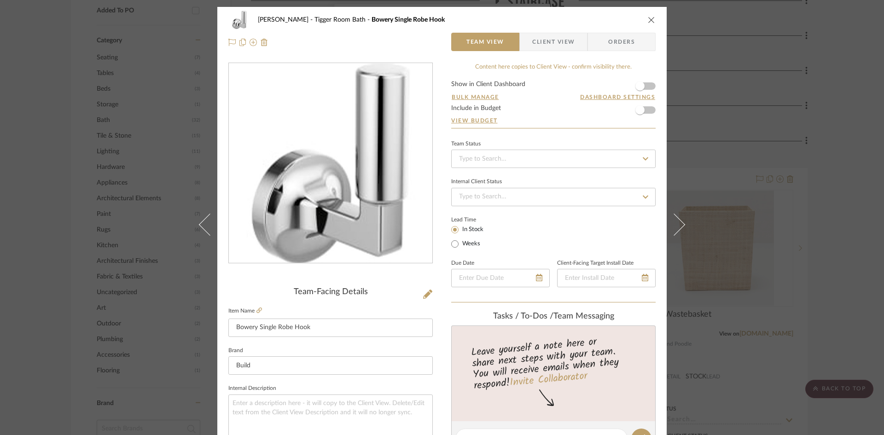
click at [546, 46] on span "Client View" at bounding box center [553, 42] width 42 height 18
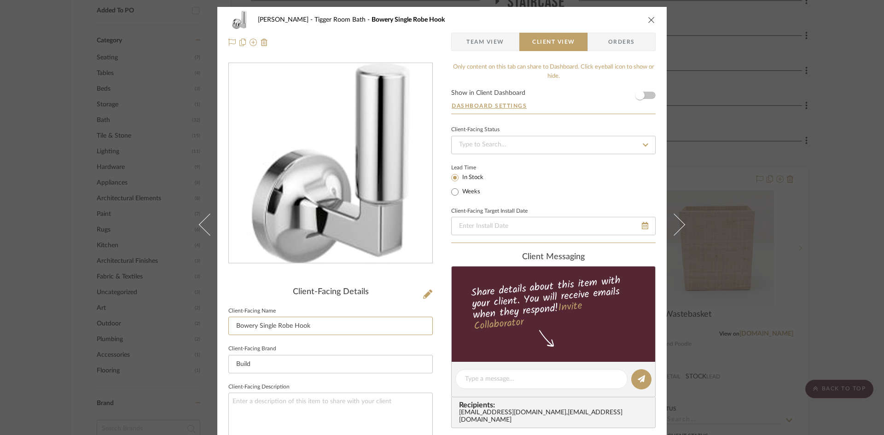
drag, startPoint x: 256, startPoint y: 326, endPoint x: 168, endPoint y: 327, distance: 87.0
click at [169, 327] on div "[PERSON_NAME] Tigger Room Bath Bowery Single Robe Hook Team View Client View Or…" at bounding box center [442, 217] width 884 height 435
type input "Single Robe Hook"
click at [572, 170] on div "Lead Time In Stock Weeks" at bounding box center [553, 180] width 204 height 36
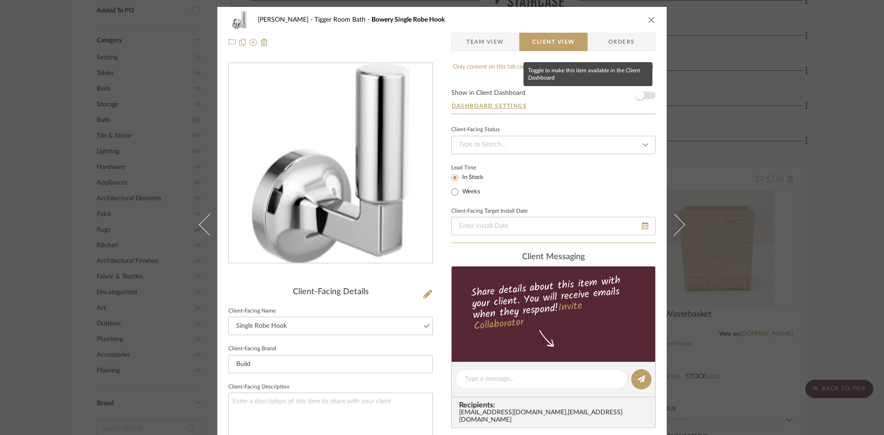
click at [641, 95] on span "button" at bounding box center [640, 95] width 20 height 20
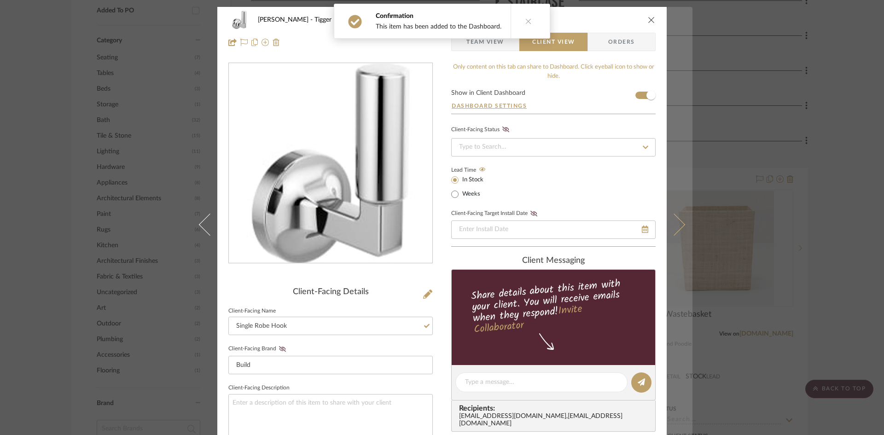
click at [673, 223] on icon at bounding box center [674, 224] width 22 height 22
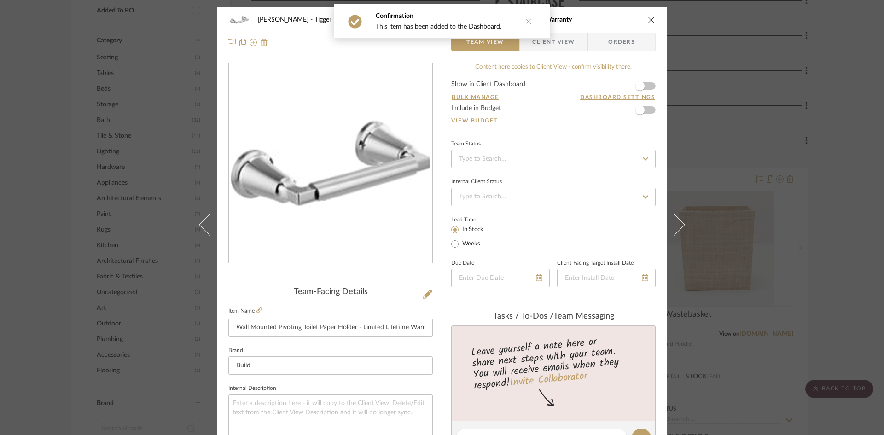
drag, startPoint x: 559, startPoint y: 42, endPoint x: 539, endPoint y: 65, distance: 30.7
click at [559, 42] on span "Client View" at bounding box center [553, 42] width 42 height 18
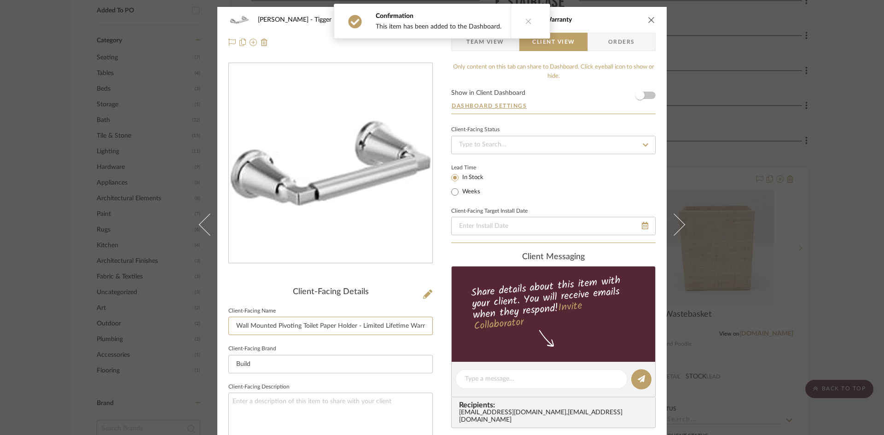
drag, startPoint x: 247, startPoint y: 325, endPoint x: 128, endPoint y: 321, distance: 119.8
click at [128, 321] on div "[PERSON_NAME] Tigger Room Bath Wall Mounted Pivoting Toilet Paper Holder - Limi…" at bounding box center [442, 217] width 884 height 435
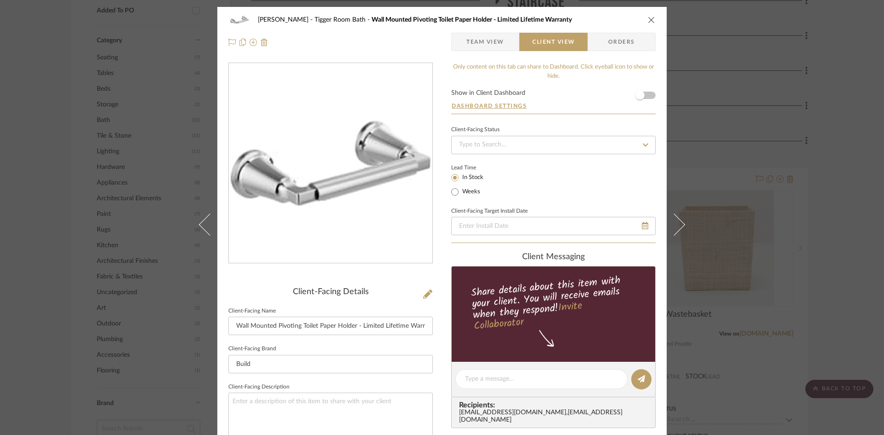
click at [303, 338] on sr-form-field "Client-Facing Name Wall Mounted Pivoting Toilet Paper Holder - Limited Lifetime…" at bounding box center [330, 324] width 204 height 38
click at [439, 326] on div "[PERSON_NAME] Tigger Room Bath Wall Mounted Pivoting Toilet Paper Holder - Limi…" at bounding box center [441, 382] width 449 height 751
click at [638, 95] on span "button" at bounding box center [639, 95] width 9 height 9
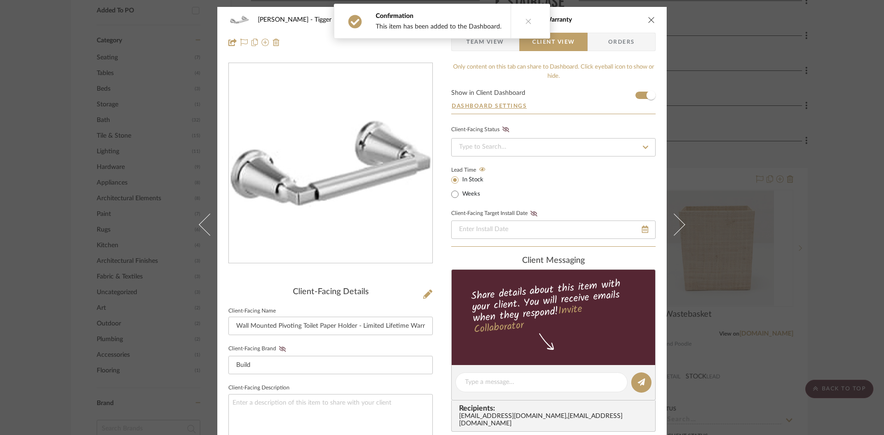
click at [648, 22] on icon "close" at bounding box center [651, 19] width 7 height 7
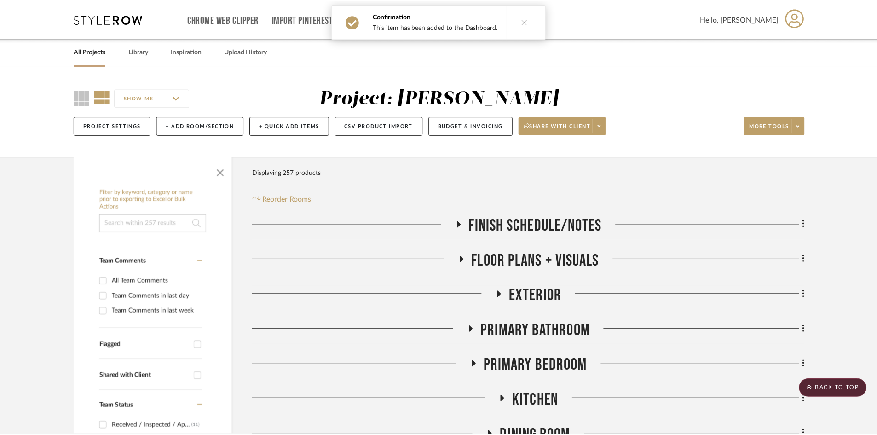
scroll to position [645, 0]
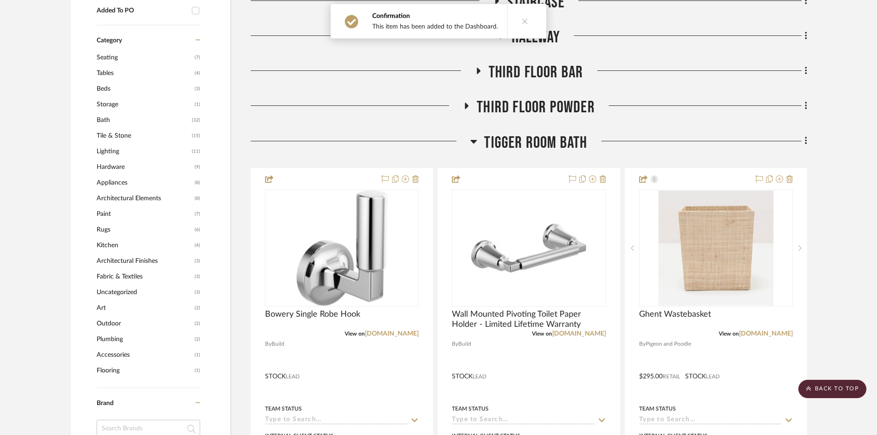
click at [575, 141] on span "Tigger Room Bath" at bounding box center [535, 143] width 103 height 20
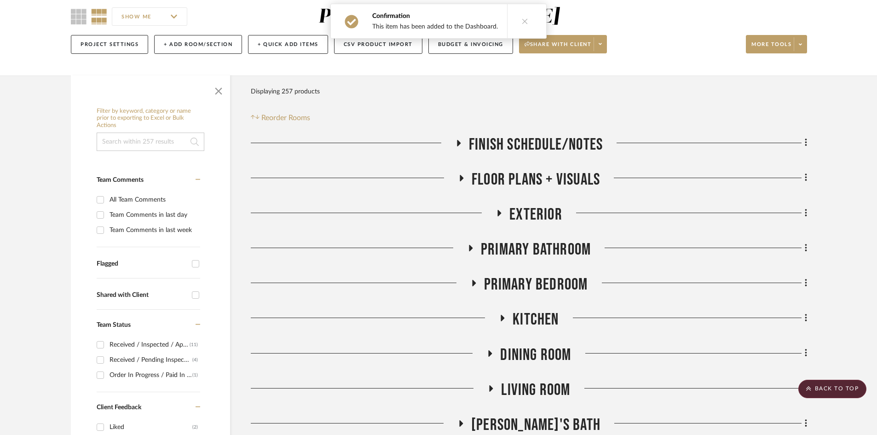
scroll to position [46, 0]
